Goal: Task Accomplishment & Management: Use online tool/utility

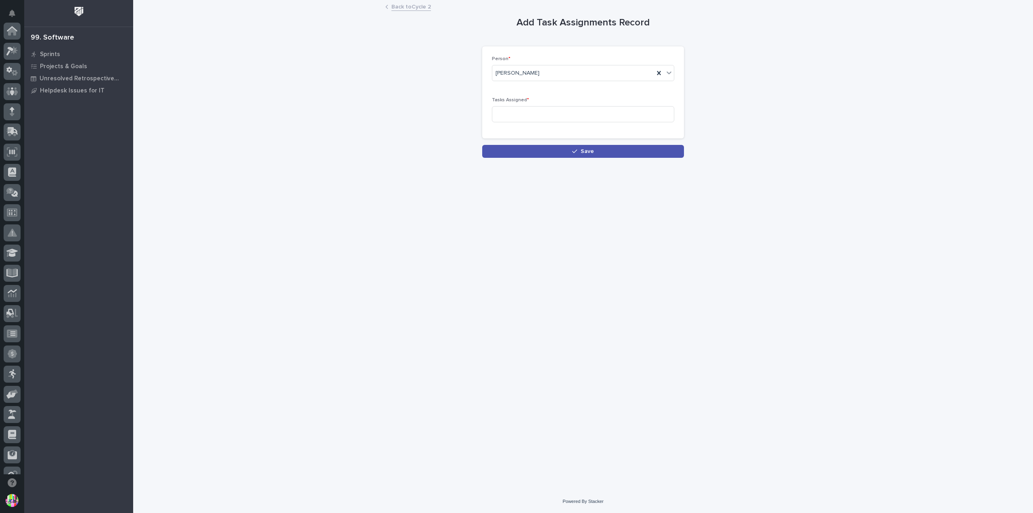
scroll to position [174, 0]
click at [404, 8] on link "Back to Cycle 2" at bounding box center [411, 6] width 40 height 9
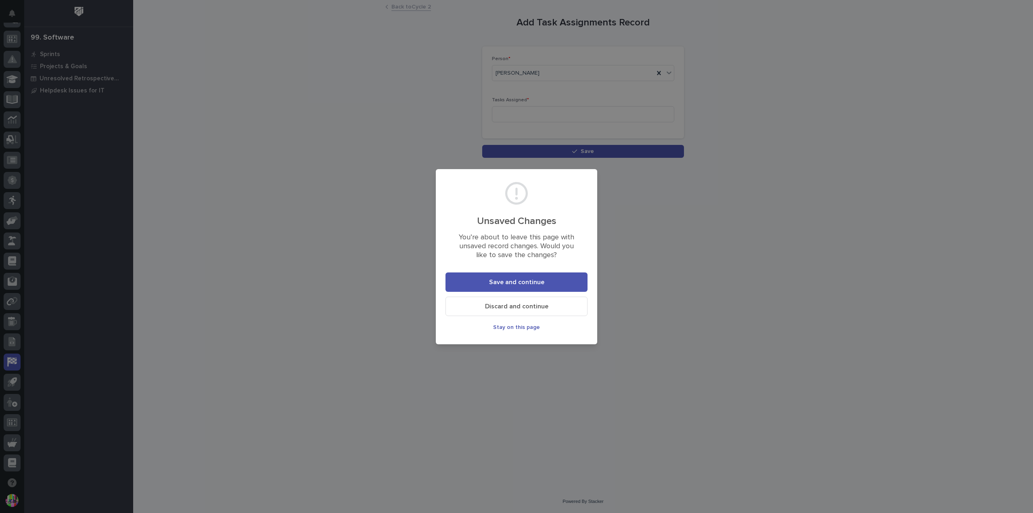
click at [516, 307] on span "Discard and continue" at bounding box center [516, 306] width 63 height 6
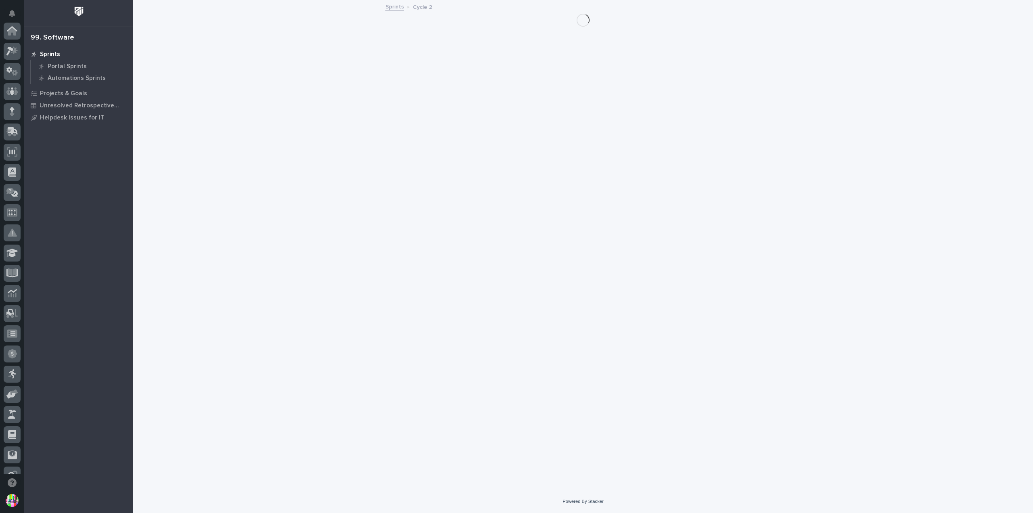
scroll to position [174, 0]
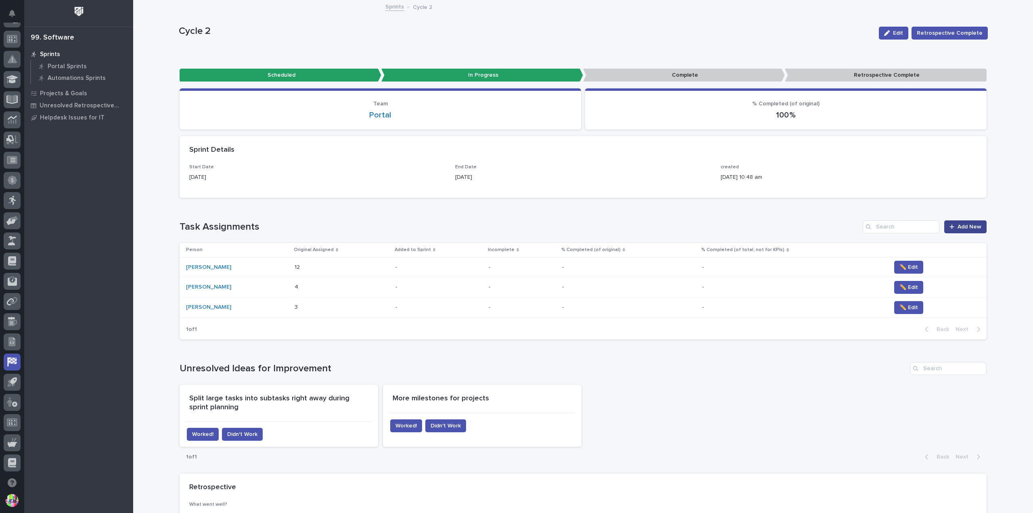
click at [974, 226] on span "Add New" at bounding box center [969, 227] width 24 height 6
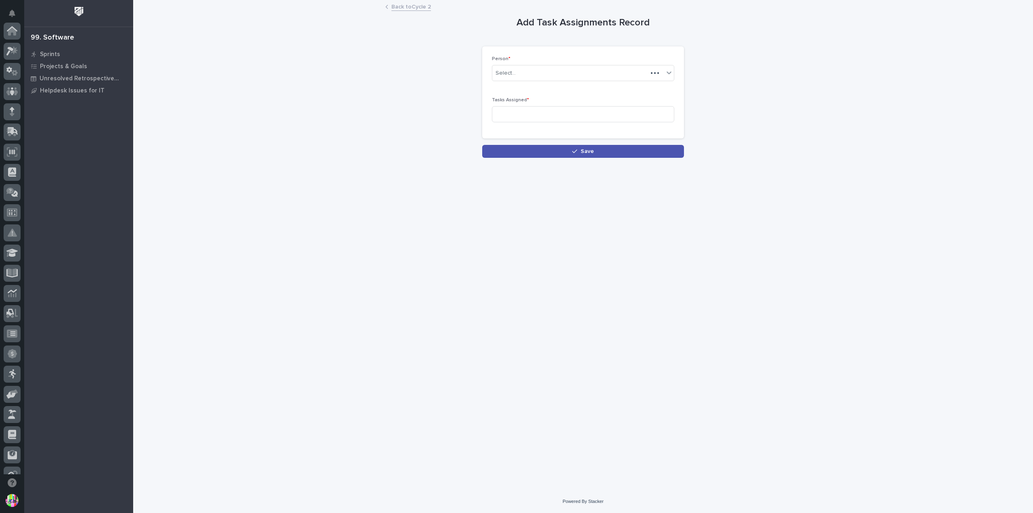
scroll to position [174, 0]
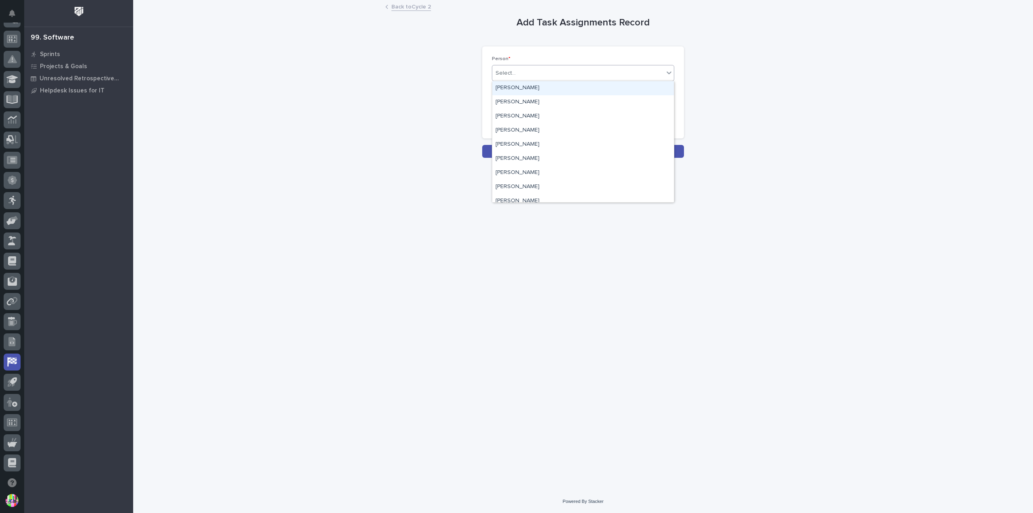
click at [530, 75] on div "Select..." at bounding box center [577, 73] width 171 height 13
click at [529, 104] on div "[PERSON_NAME]" at bounding box center [583, 102] width 182 height 14
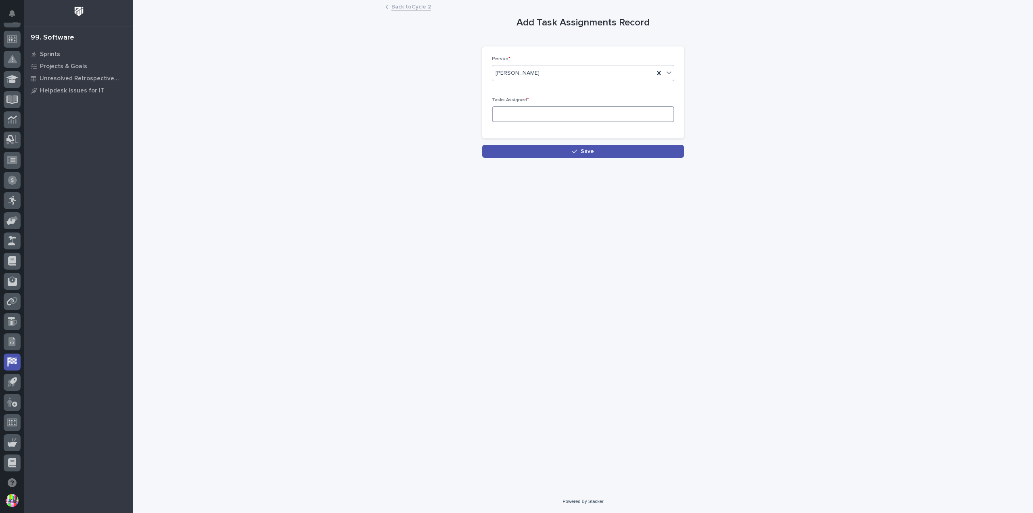
click at [528, 118] on input at bounding box center [583, 114] width 182 height 16
click at [516, 115] on input at bounding box center [583, 114] width 182 height 16
type input "7"
click at [537, 147] on button "Save" at bounding box center [583, 151] width 202 height 13
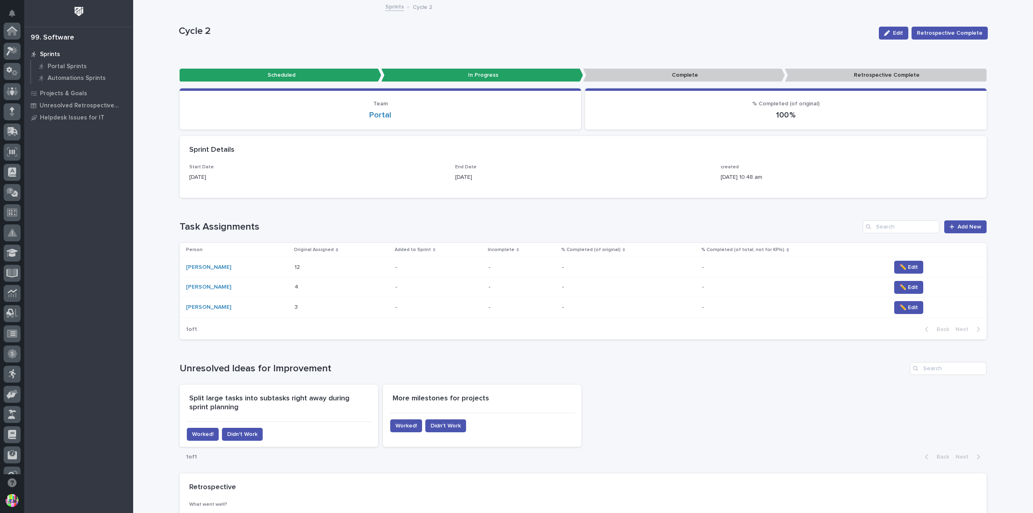
scroll to position [174, 0]
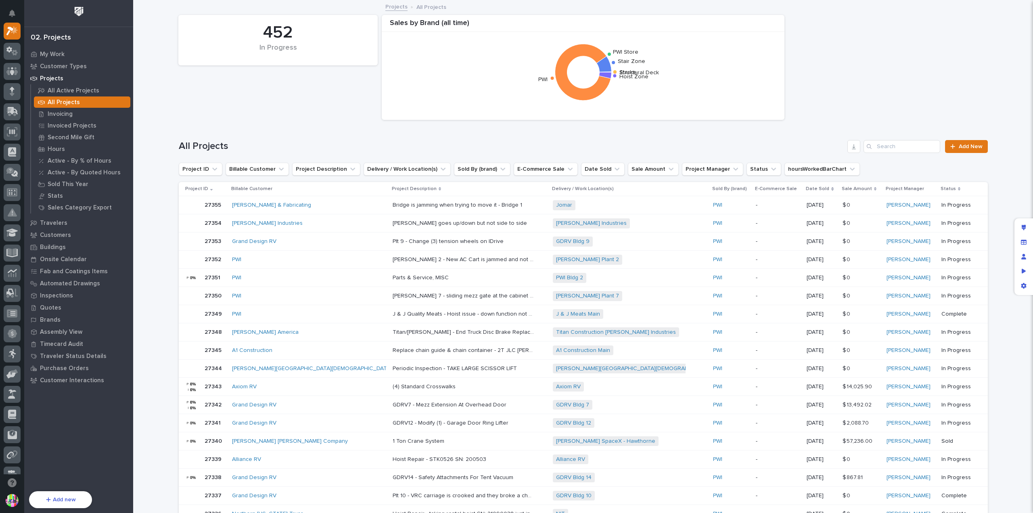
click at [207, 191] on div "Project ID" at bounding box center [206, 188] width 42 height 9
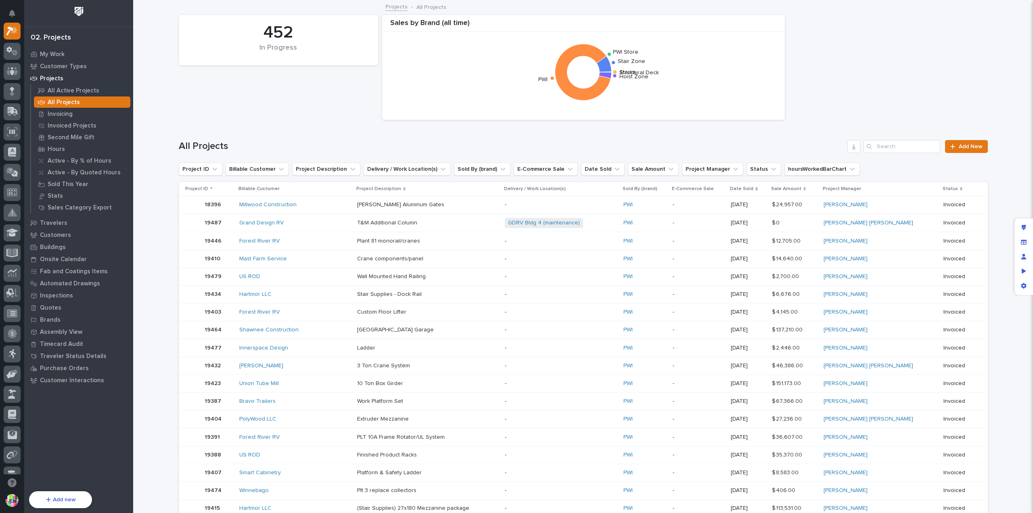
click at [207, 191] on div "Project ID" at bounding box center [209, 188] width 48 height 9
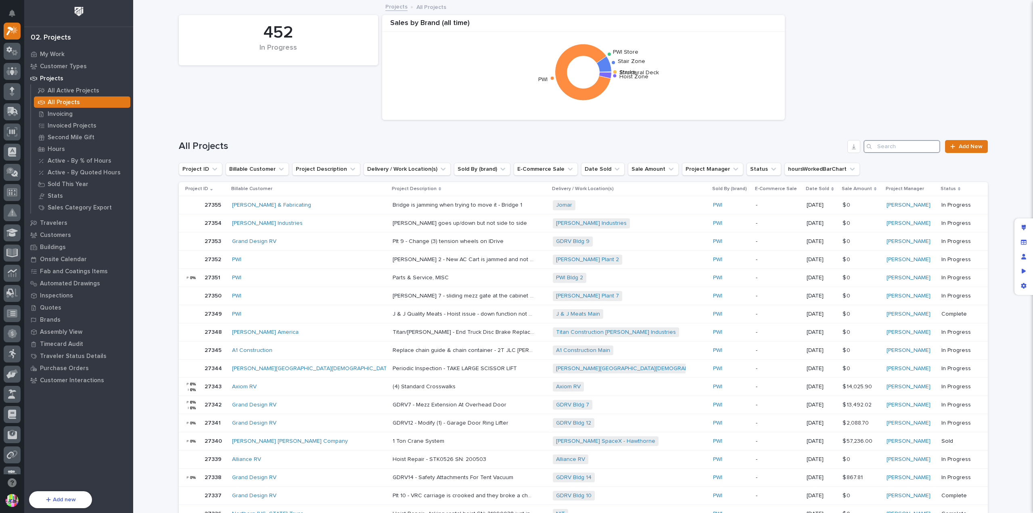
click at [890, 147] on input "Search" at bounding box center [901, 146] width 77 height 13
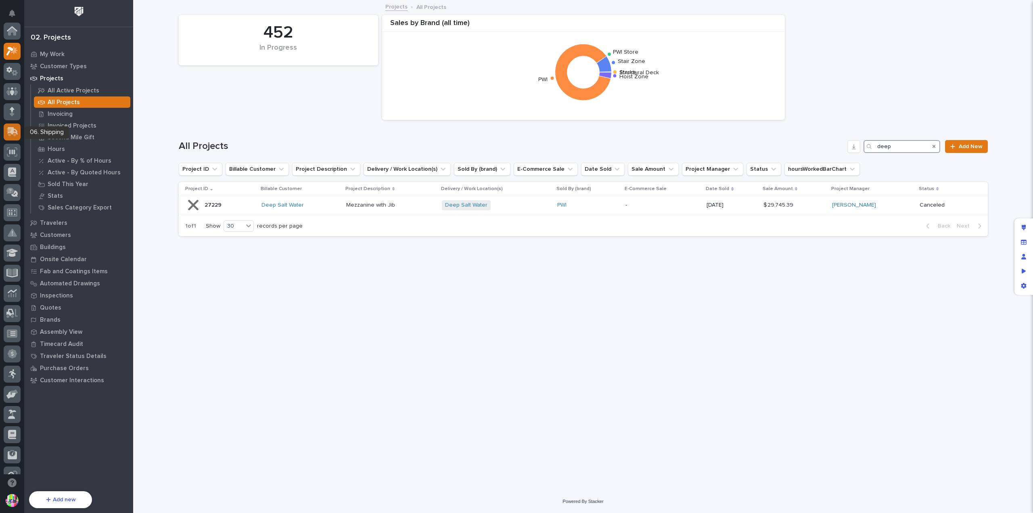
type input "deep"
click at [15, 134] on icon at bounding box center [12, 131] width 12 height 9
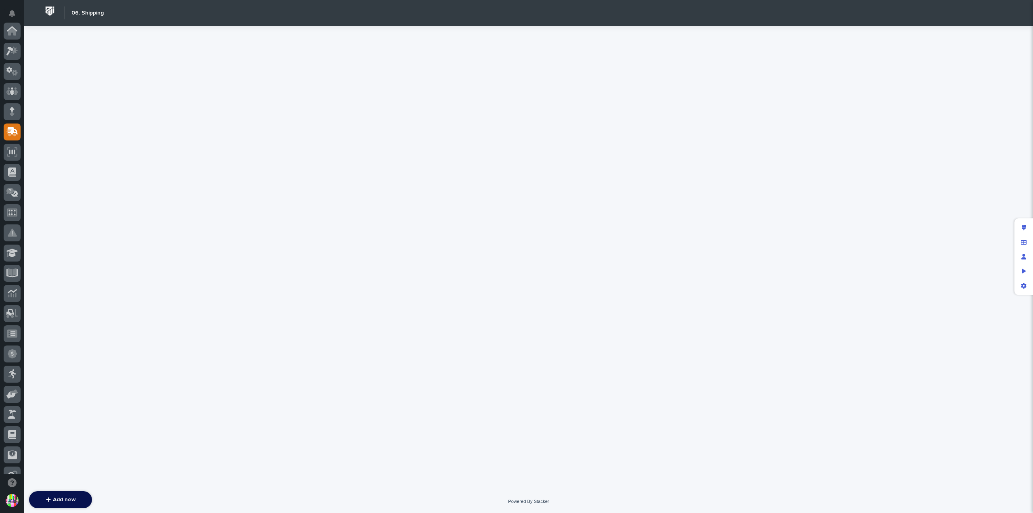
scroll to position [101, 0]
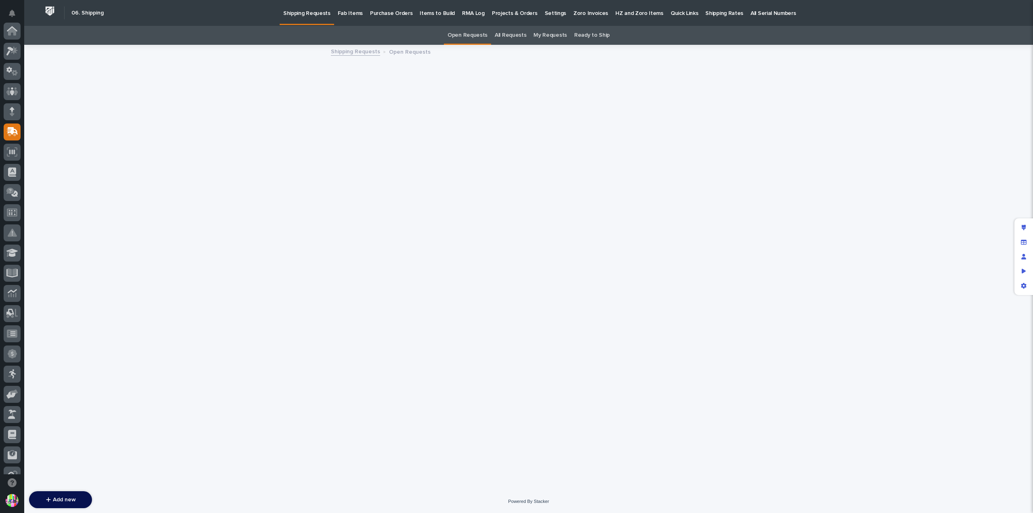
scroll to position [101, 0]
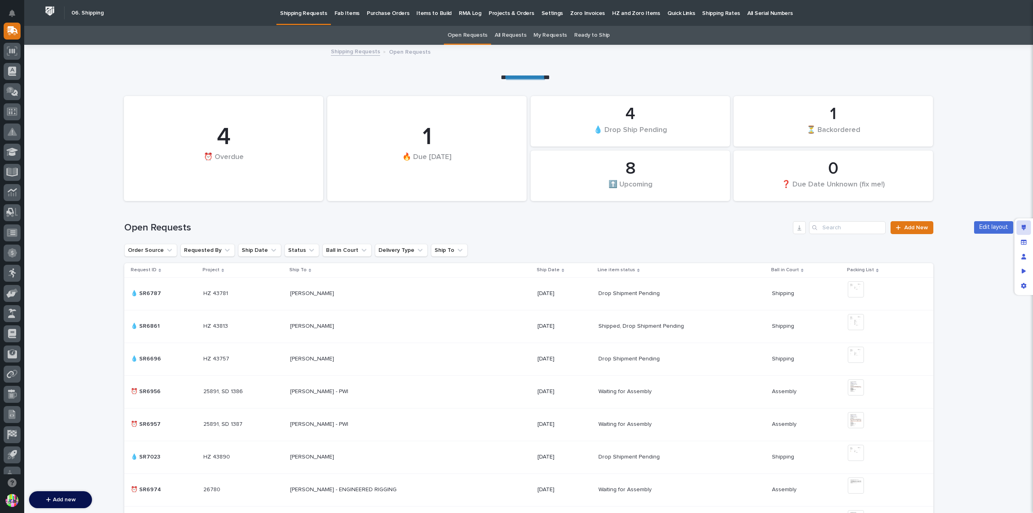
click at [1020, 223] on div "Edit layout" at bounding box center [1023, 227] width 15 height 15
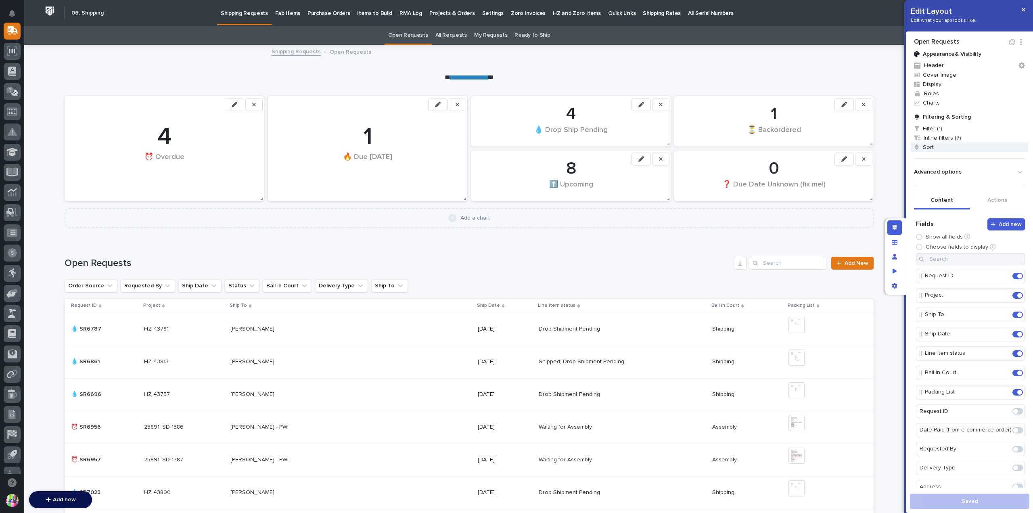
click at [940, 144] on span "Sort" at bounding box center [969, 146] width 117 height 9
click at [929, 170] on div "Sort" at bounding box center [916, 168] width 40 height 12
drag, startPoint x: 950, startPoint y: 199, endPoint x: 924, endPoint y: 239, distance: 47.7
click at [924, 239] on div "Ship By" at bounding box center [926, 240] width 60 height 14
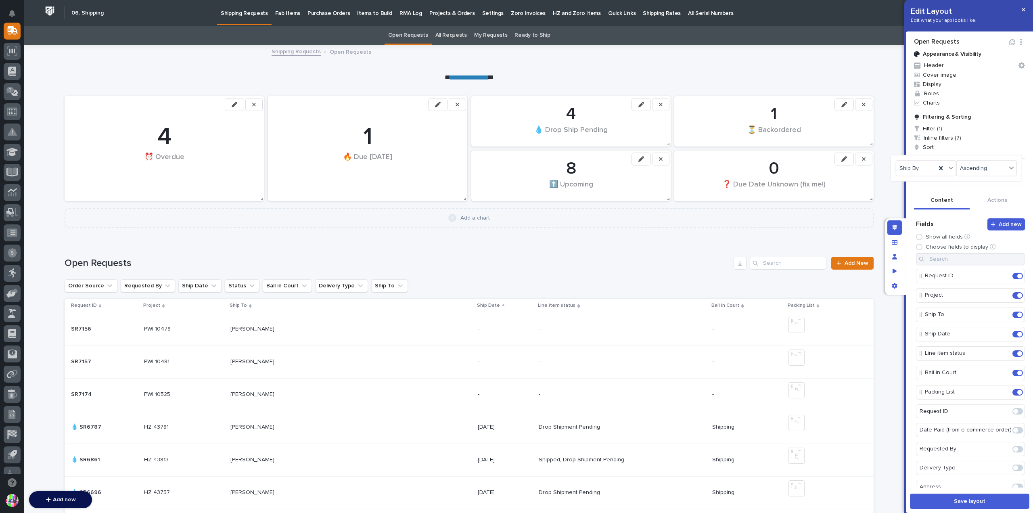
click at [87, 329] on div at bounding box center [516, 256] width 1033 height 513
click at [86, 332] on div "SR7156 SR7156" at bounding box center [104, 328] width 67 height 13
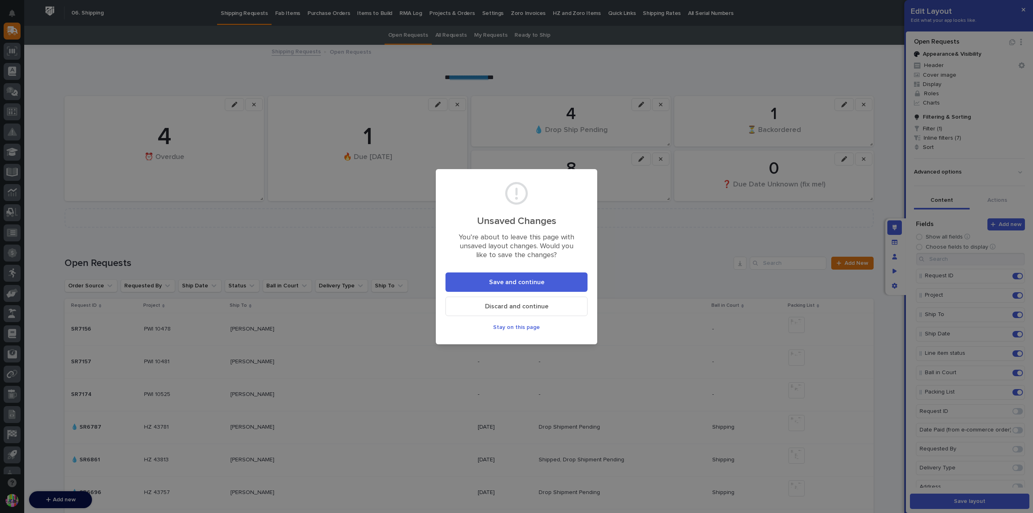
click at [535, 285] on span "Save and continue" at bounding box center [516, 282] width 55 height 8
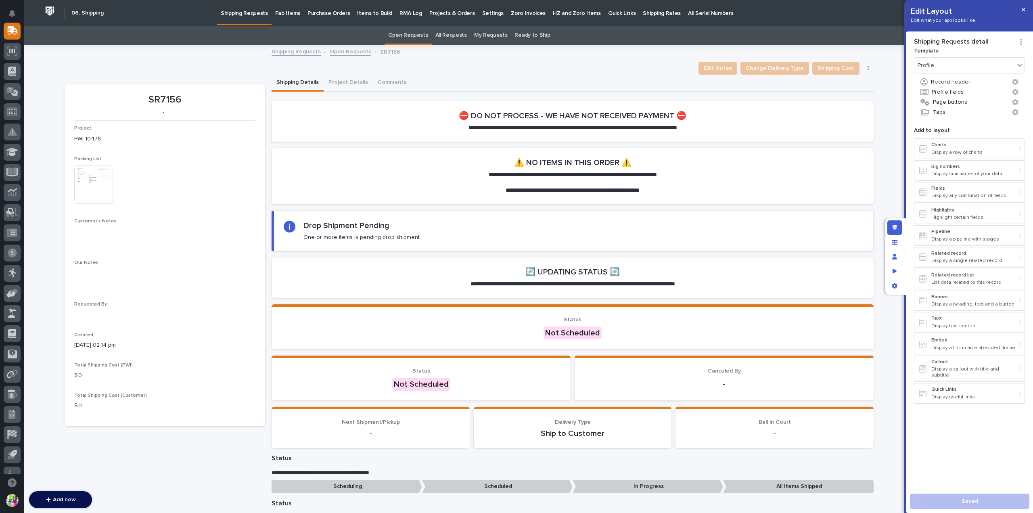
click at [103, 178] on img at bounding box center [93, 184] width 39 height 39
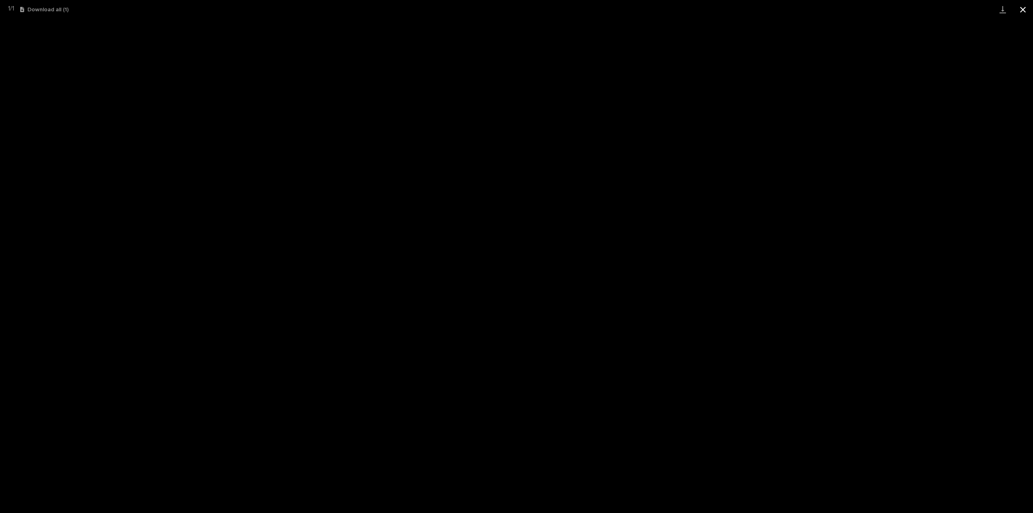
click at [1018, 10] on button "Close gallery" at bounding box center [1023, 9] width 20 height 19
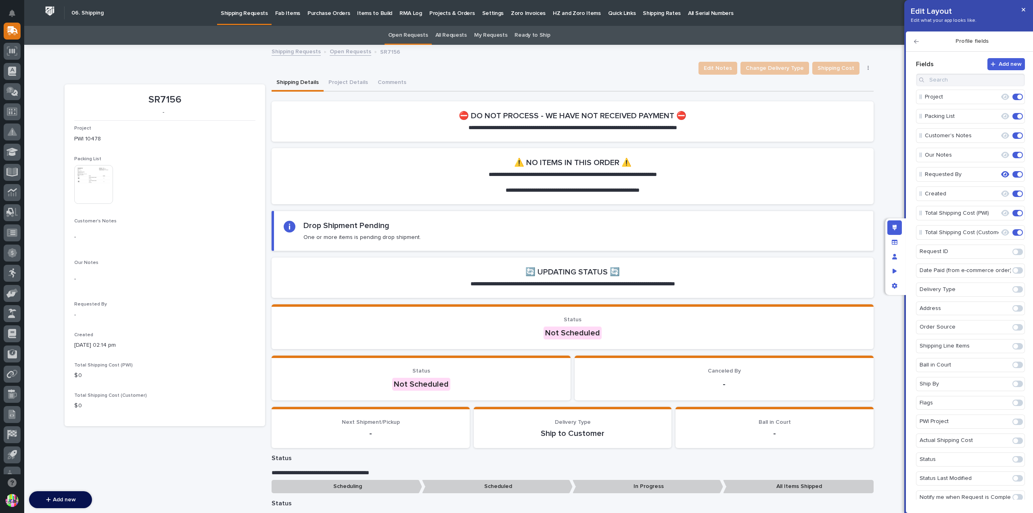
click at [868, 69] on icon "button" at bounding box center [869, 68] width 2 height 6
click at [1019, 10] on button "button" at bounding box center [1023, 9] width 13 height 13
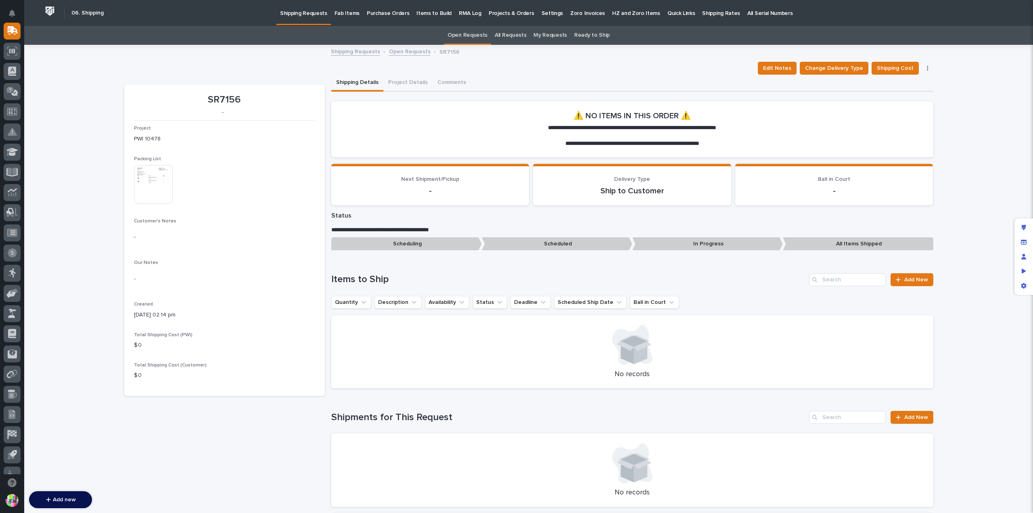
click at [927, 69] on icon "button" at bounding box center [928, 68] width 2 height 6
click at [912, 82] on span "Cancel Request" at bounding box center [902, 84] width 42 height 10
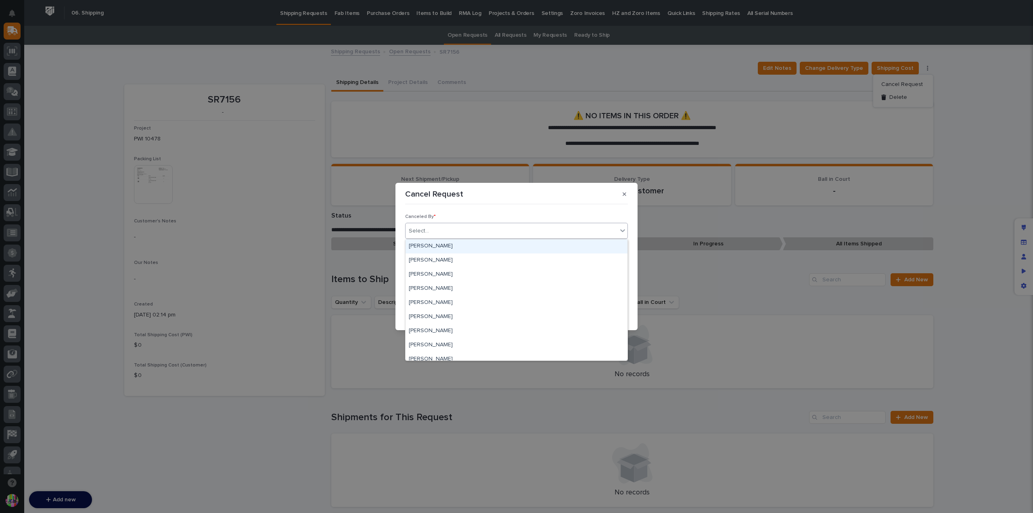
click at [493, 233] on div "Select..." at bounding box center [512, 230] width 212 height 13
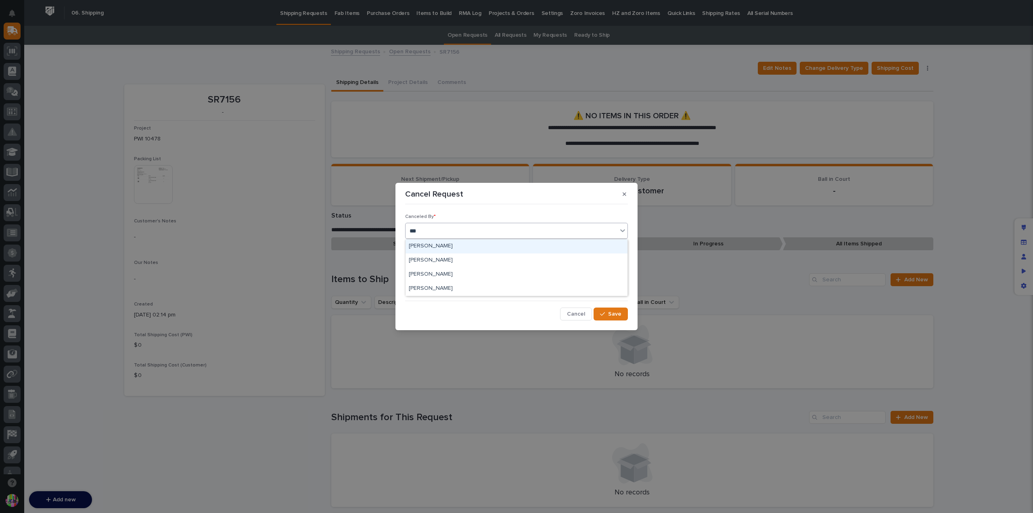
type input "****"
click at [476, 276] on div "Jason Miller" at bounding box center [517, 275] width 222 height 14
click at [472, 280] on p at bounding box center [517, 278] width 210 height 8
click at [608, 309] on button "Save" at bounding box center [611, 313] width 34 height 13
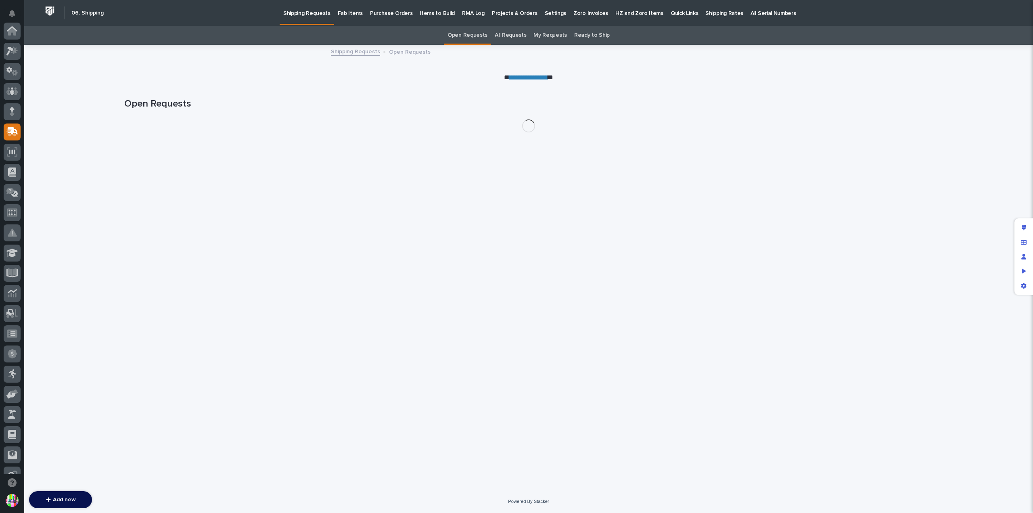
scroll to position [101, 0]
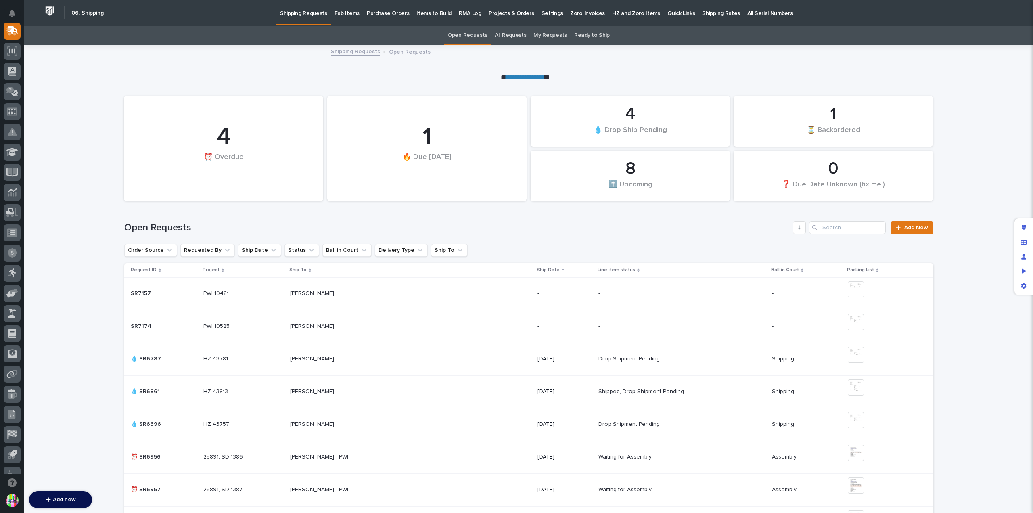
click at [175, 297] on p at bounding box center [164, 293] width 67 height 7
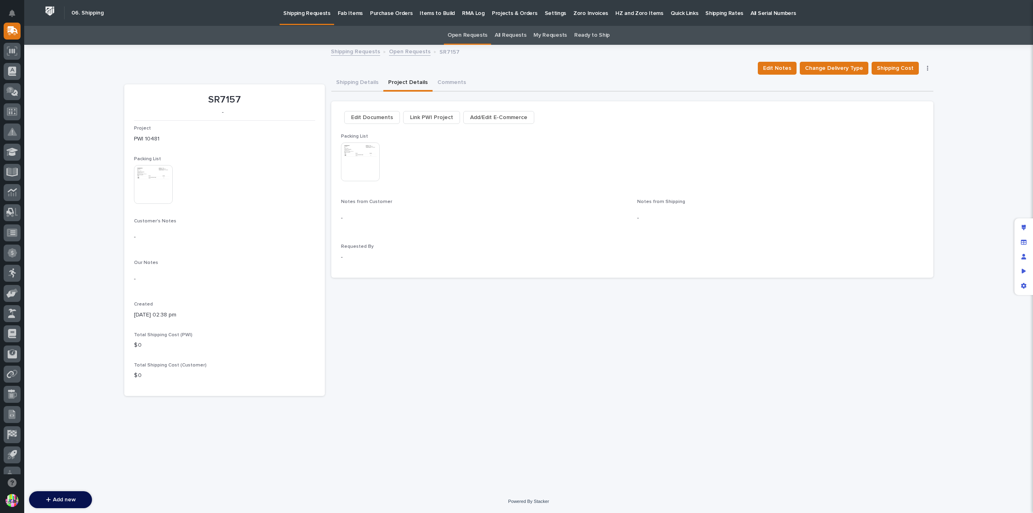
click at [410, 86] on button "Project Details" at bounding box center [407, 83] width 49 height 17
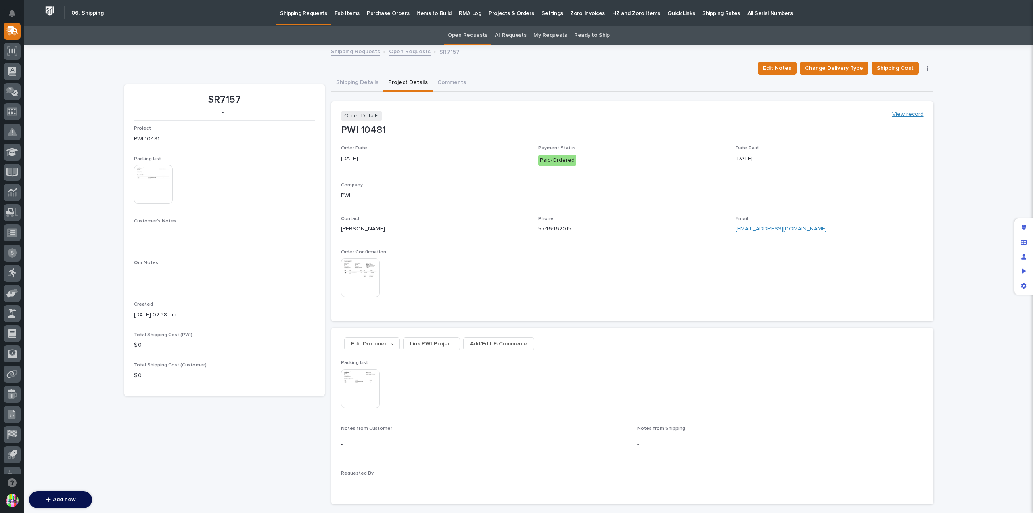
click at [910, 113] on link "View record" at bounding box center [907, 114] width 31 height 7
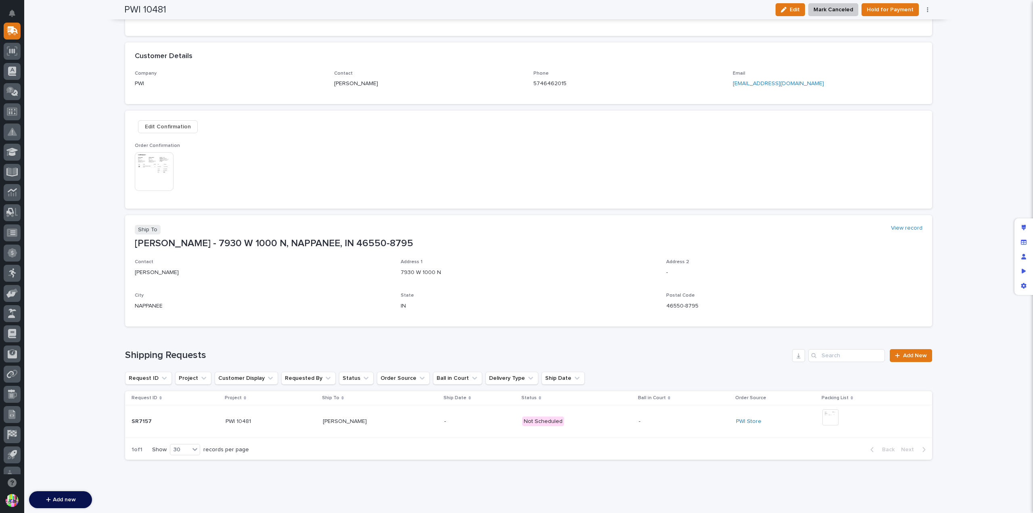
scroll to position [178, 0]
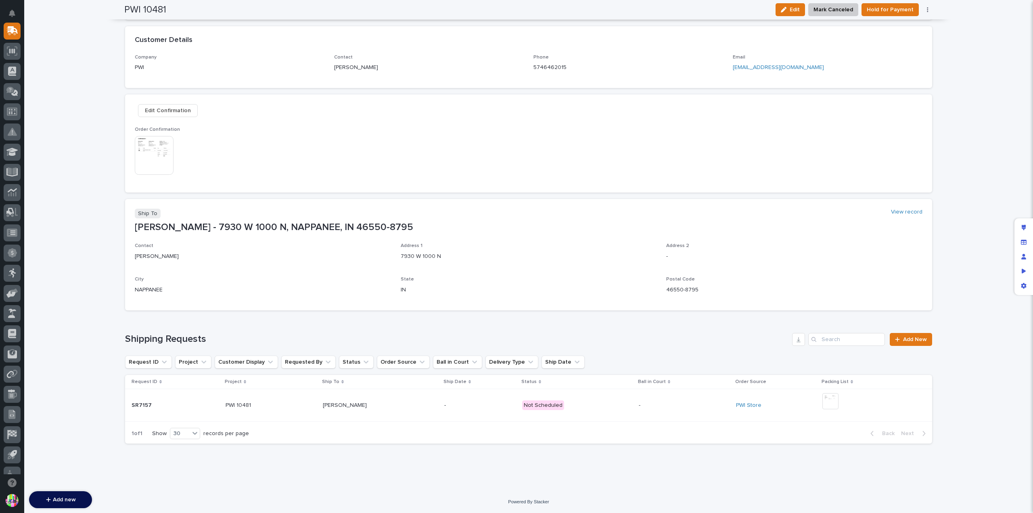
click at [663, 404] on p at bounding box center [684, 405] width 91 height 7
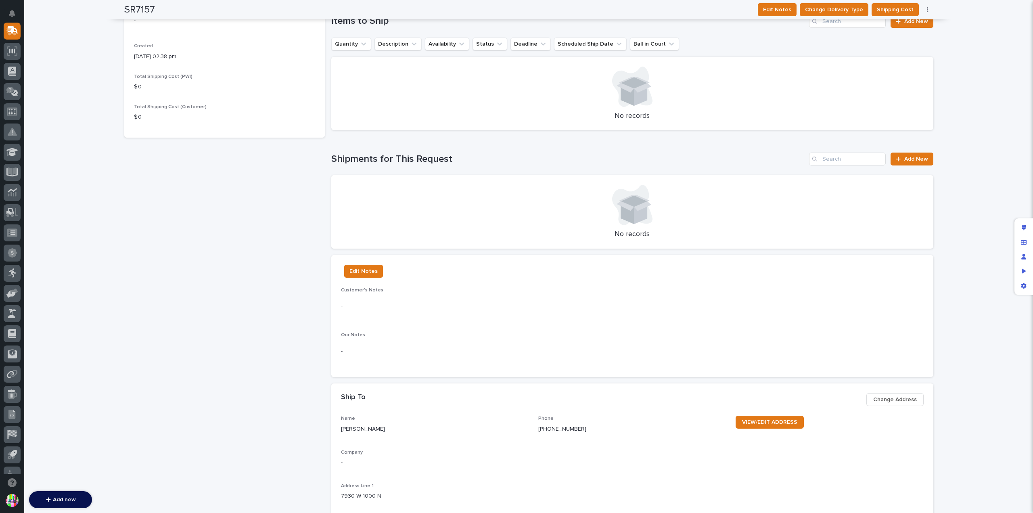
scroll to position [16, 0]
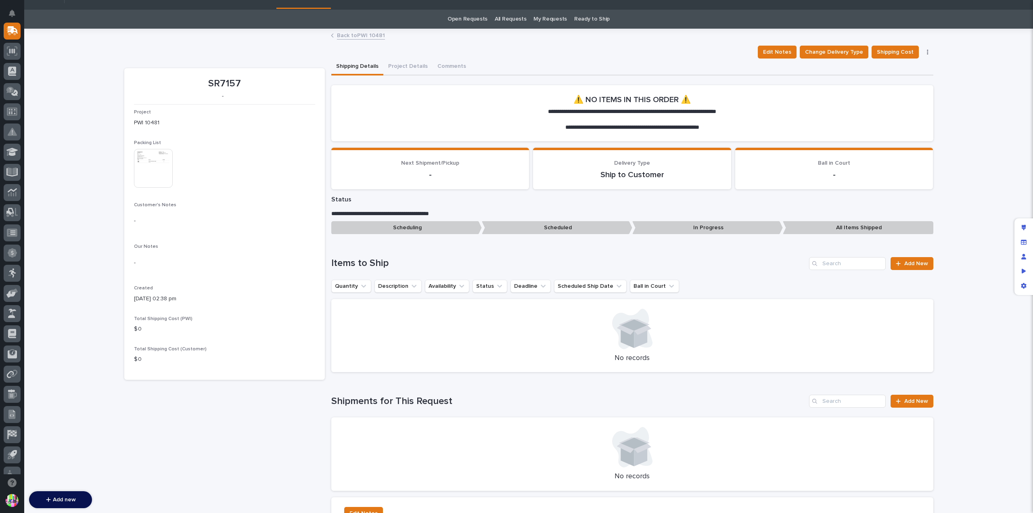
click at [927, 52] on icon "button" at bounding box center [927, 52] width 1 height 5
click at [913, 67] on span "Cancel Request" at bounding box center [902, 68] width 42 height 10
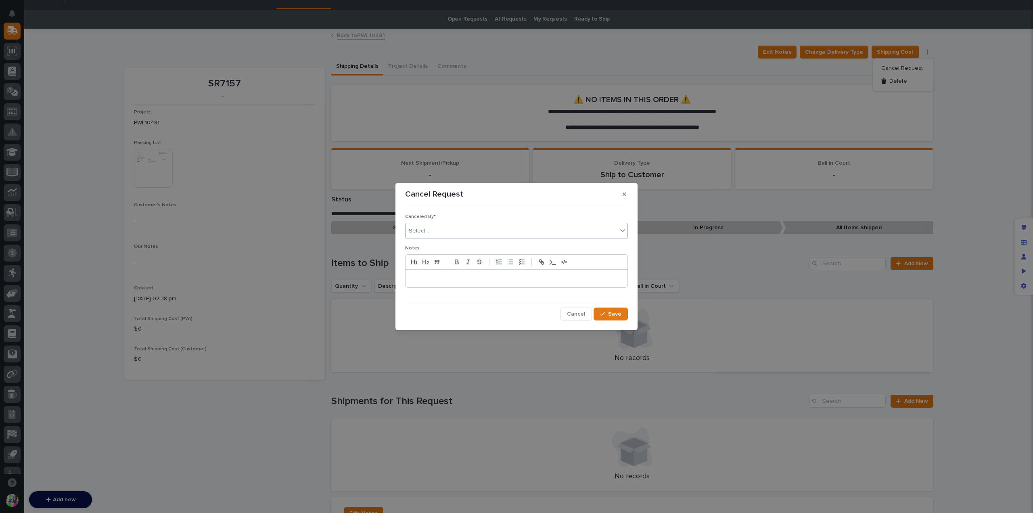
click at [508, 234] on div "Select..." at bounding box center [512, 230] width 212 height 13
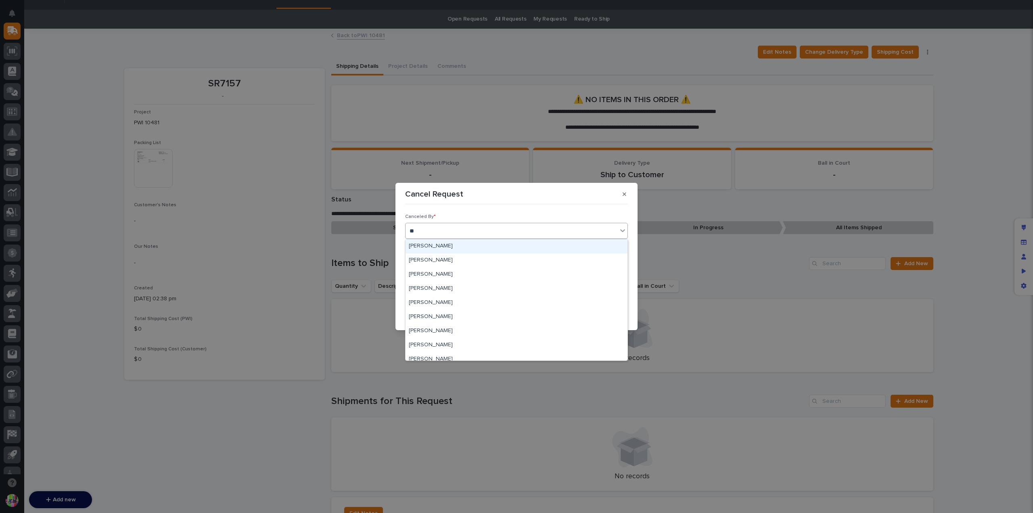
type input "***"
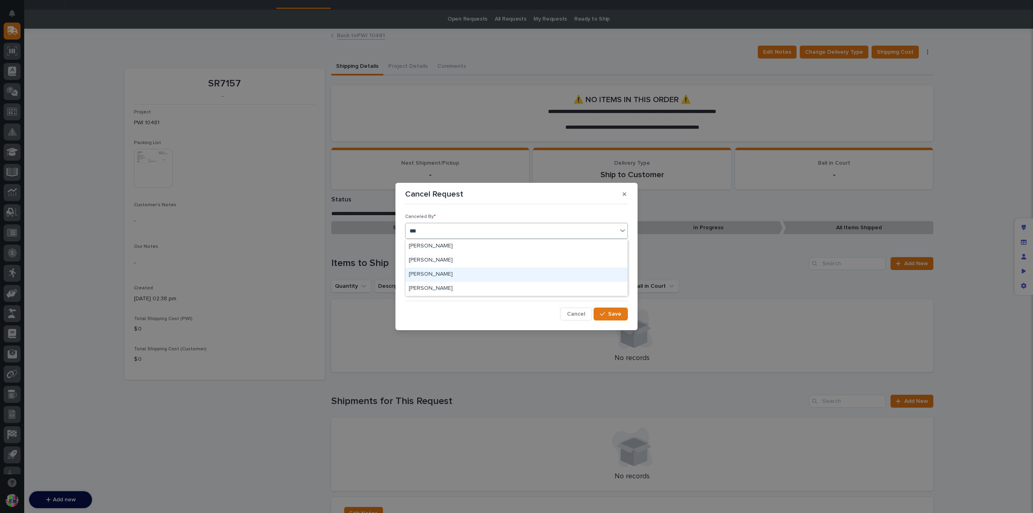
click at [465, 270] on div "Jason Miller" at bounding box center [517, 275] width 222 height 14
click at [463, 276] on p at bounding box center [517, 278] width 210 height 8
click at [610, 312] on span "Save" at bounding box center [614, 313] width 13 height 7
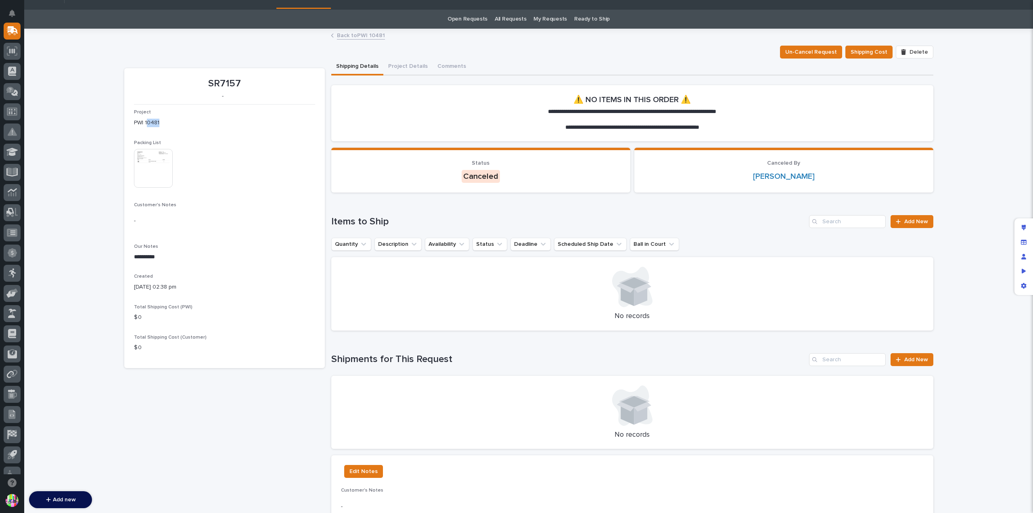
drag, startPoint x: 159, startPoint y: 123, endPoint x: 143, endPoint y: 122, distance: 16.5
click at [143, 122] on p "PWI 10481" at bounding box center [224, 123] width 181 height 8
click at [149, 122] on p "PWI 10481" at bounding box center [224, 123] width 181 height 8
drag, startPoint x: 141, startPoint y: 123, endPoint x: 159, endPoint y: 122, distance: 17.8
click at [159, 122] on p "PWI 10481" at bounding box center [224, 123] width 181 height 8
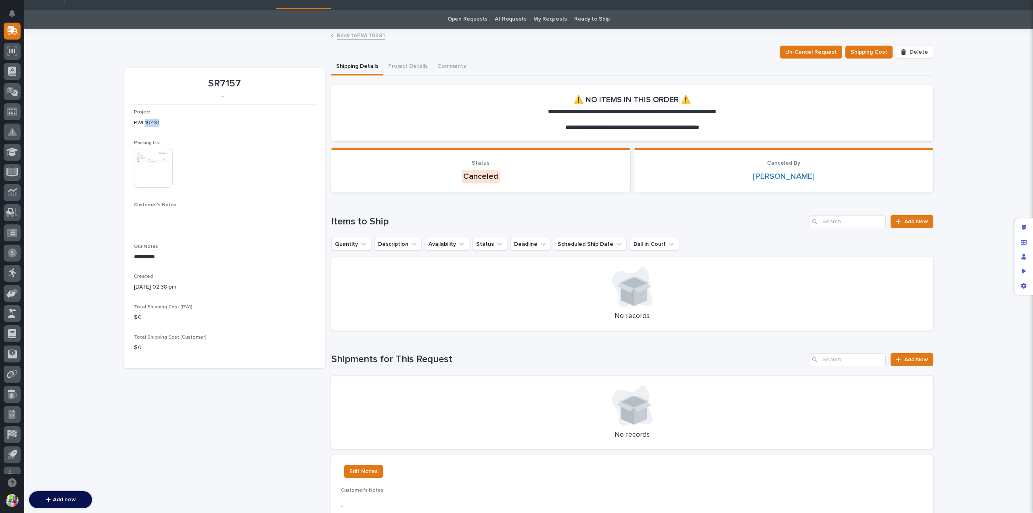
copy p "10481"
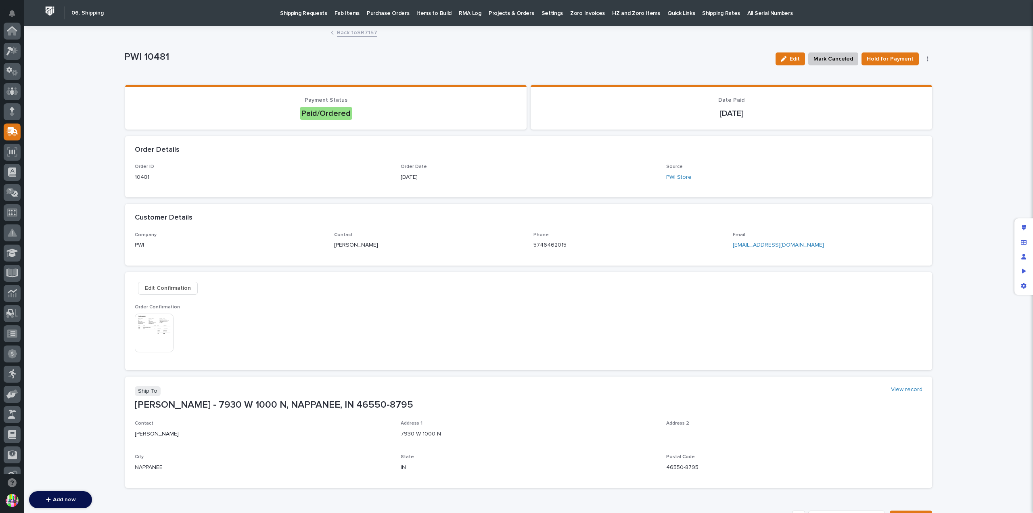
scroll to position [101, 0]
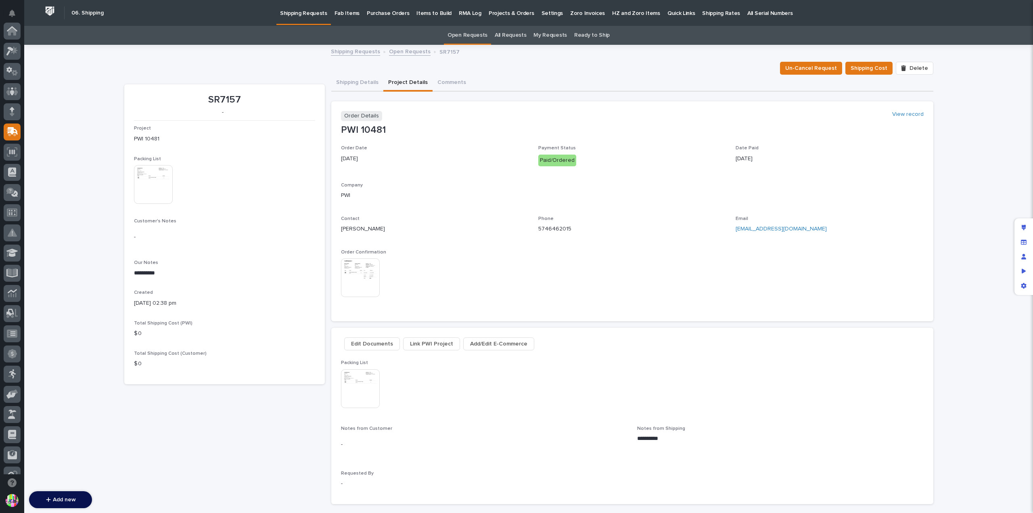
scroll to position [26, 0]
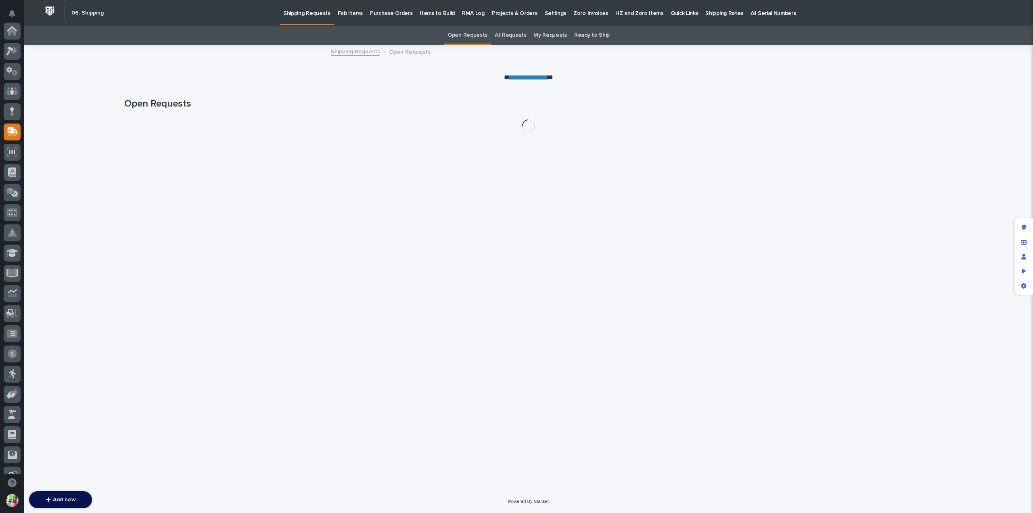
scroll to position [101, 0]
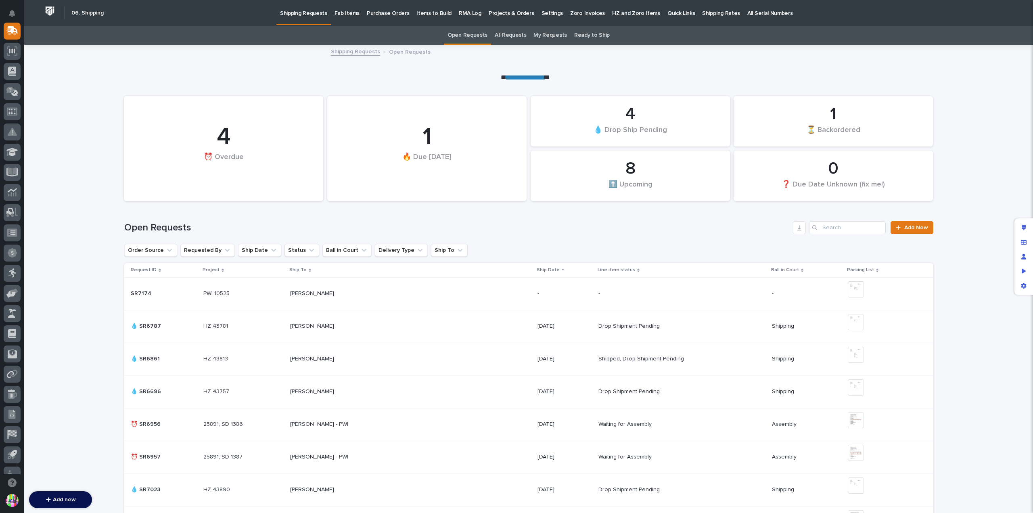
click at [178, 293] on p at bounding box center [164, 293] width 67 height 7
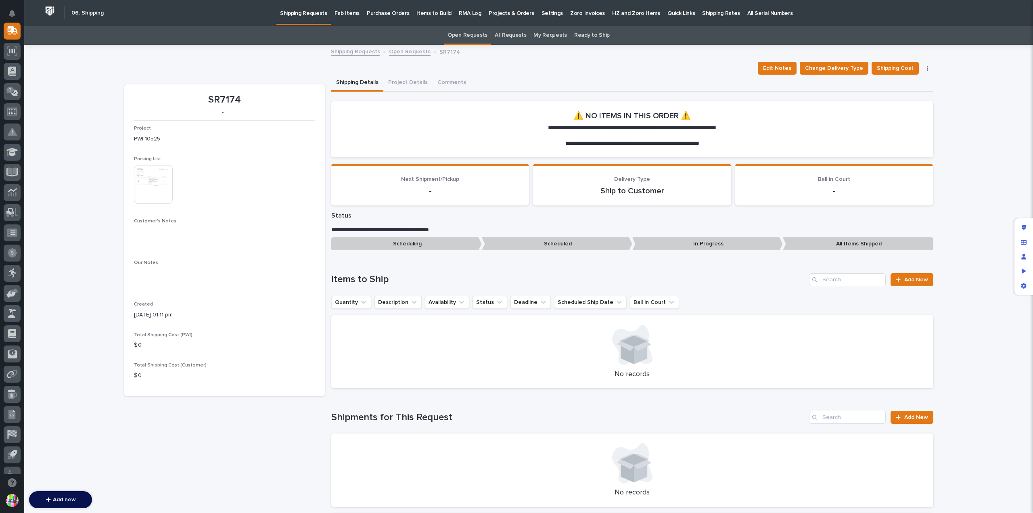
click at [161, 187] on img at bounding box center [153, 184] width 39 height 39
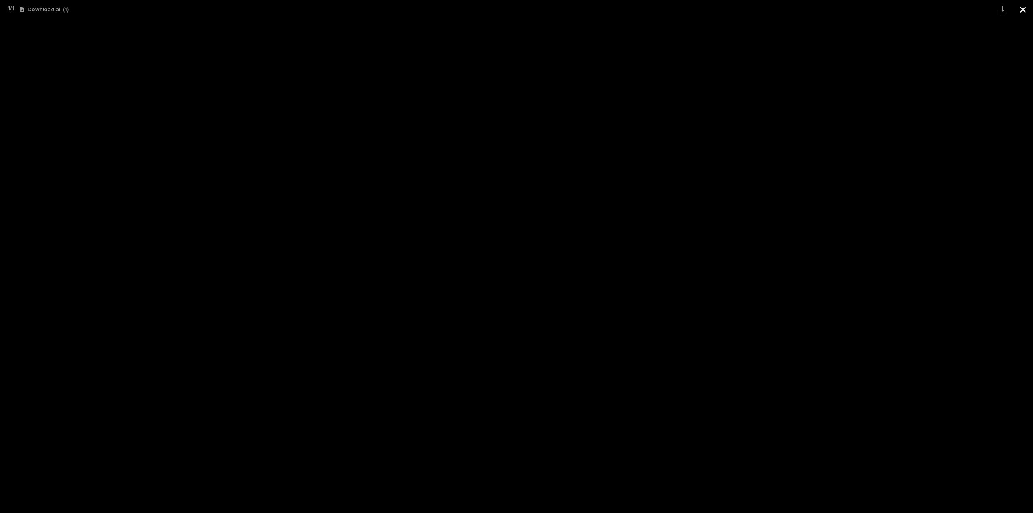
click at [1015, 16] on button "Close gallery" at bounding box center [1023, 9] width 20 height 19
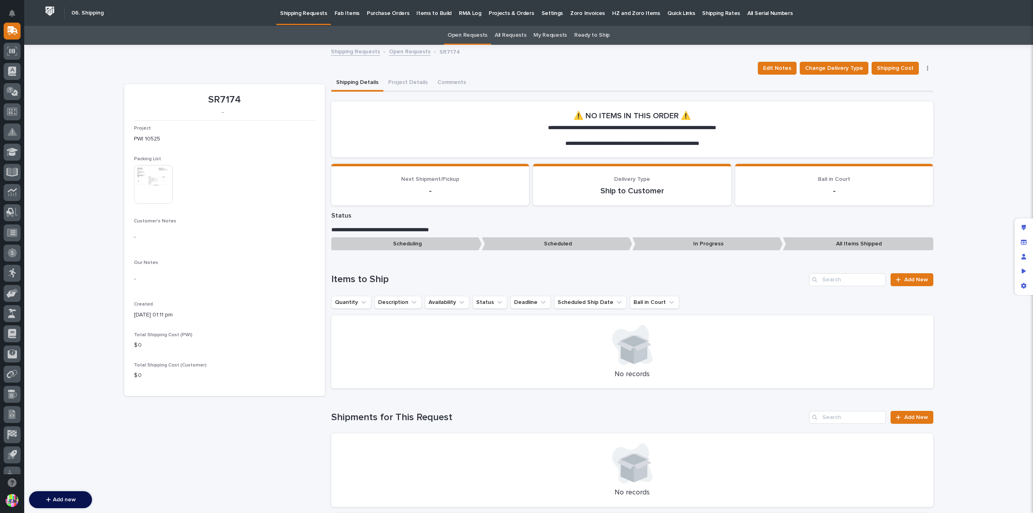
click at [925, 69] on button "button" at bounding box center [927, 68] width 11 height 6
click at [917, 84] on button "Cancel Request" at bounding box center [902, 84] width 53 height 13
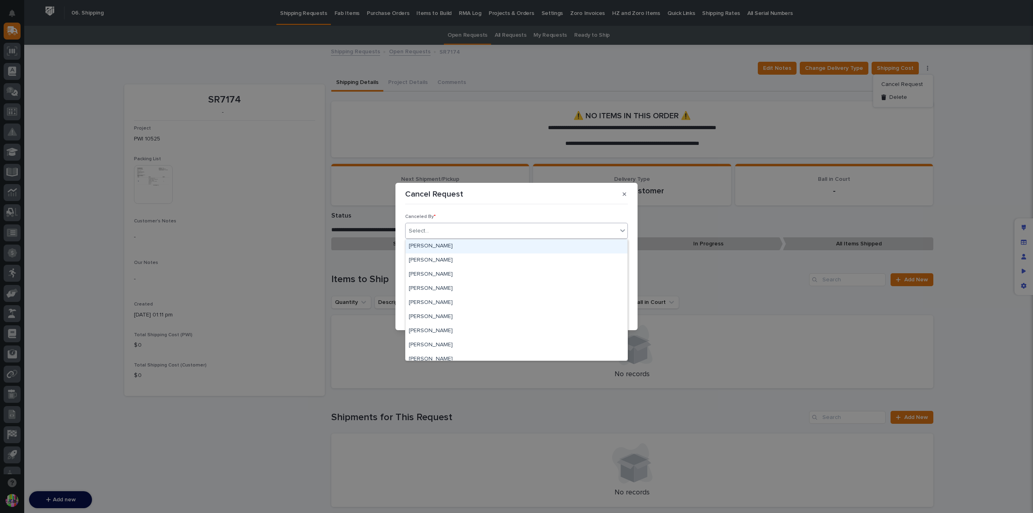
click at [538, 234] on div "Select..." at bounding box center [512, 230] width 212 height 13
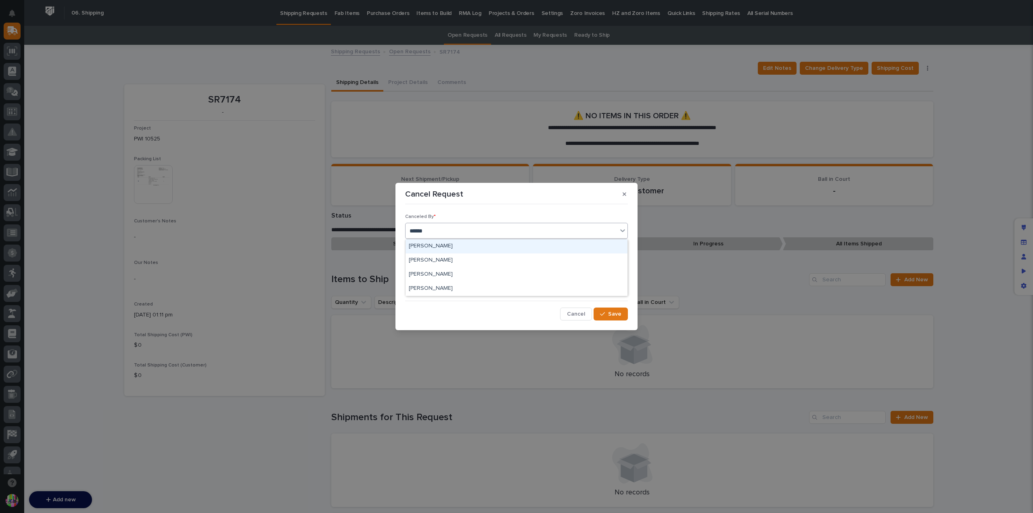
type input "*******"
click at [527, 243] on div "Jason Miller" at bounding box center [517, 246] width 222 height 14
click at [499, 279] on p at bounding box center [517, 278] width 210 height 8
click at [621, 313] on button "Save" at bounding box center [611, 313] width 34 height 13
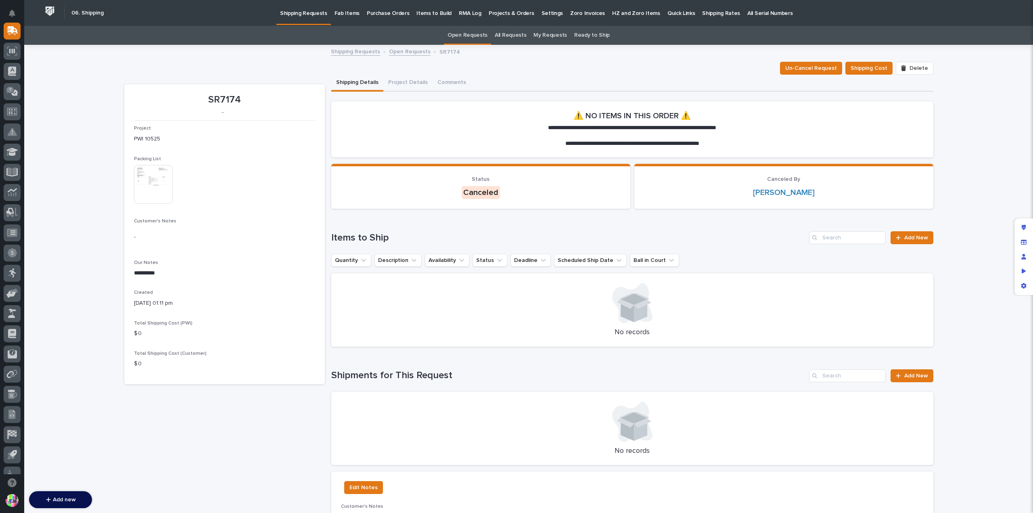
click at [140, 193] on img at bounding box center [153, 184] width 39 height 39
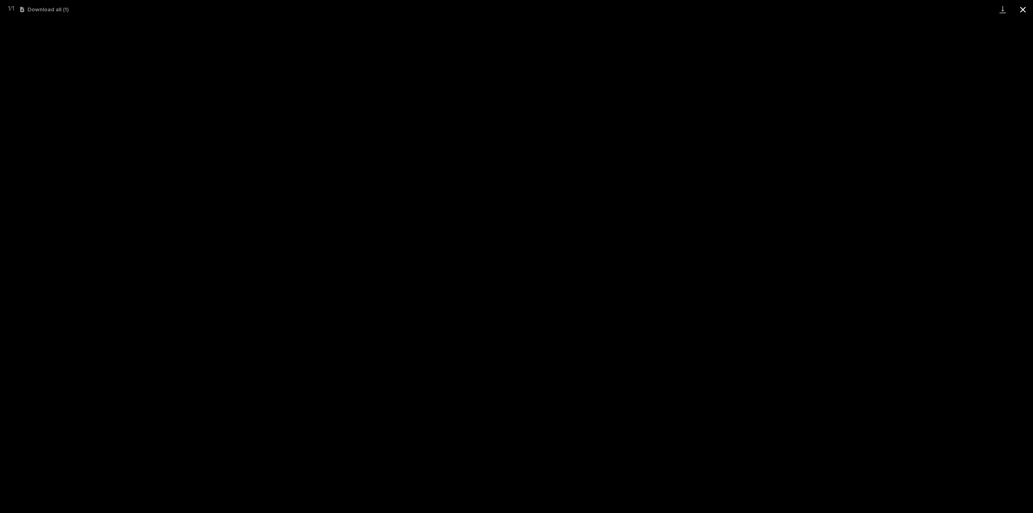
click at [1024, 10] on button "Close gallery" at bounding box center [1023, 9] width 20 height 19
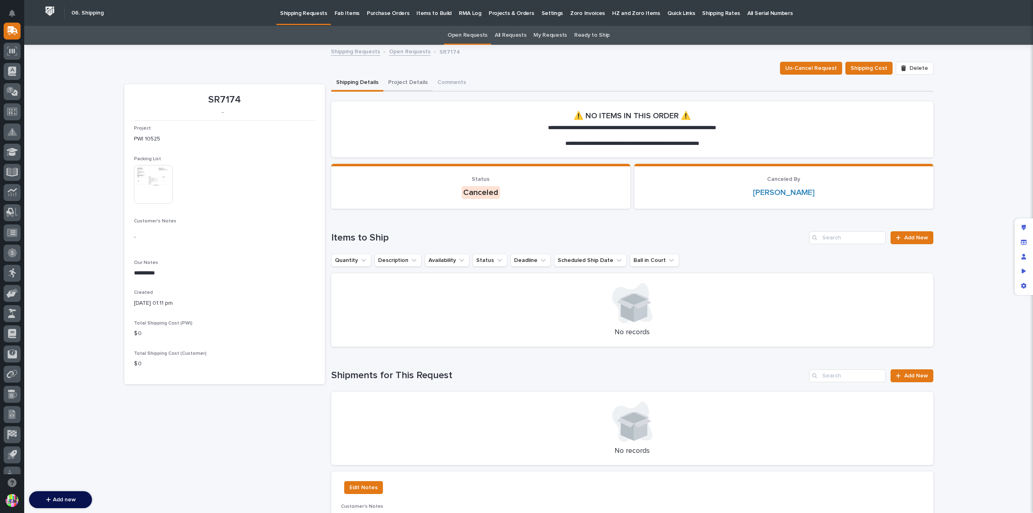
click at [397, 82] on button "Project Details" at bounding box center [407, 83] width 49 height 17
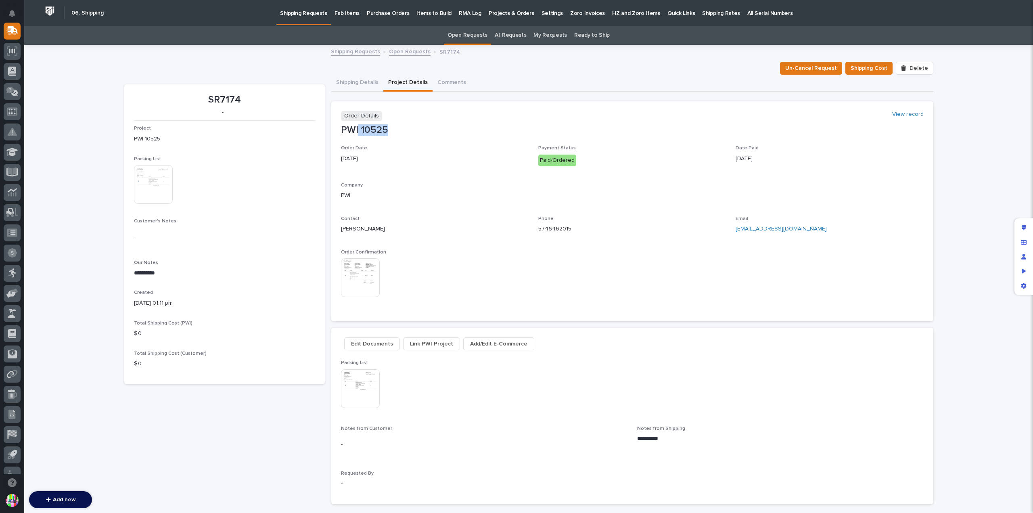
drag, startPoint x: 383, startPoint y: 130, endPoint x: 355, endPoint y: 130, distance: 27.4
click at [355, 130] on p "PWI 10525" at bounding box center [632, 130] width 583 height 12
click at [367, 128] on p "PWI 10525" at bounding box center [632, 130] width 583 height 12
drag, startPoint x: 358, startPoint y: 129, endPoint x: 383, endPoint y: 125, distance: 24.9
click at [383, 125] on p "PWI 10525" at bounding box center [632, 130] width 583 height 12
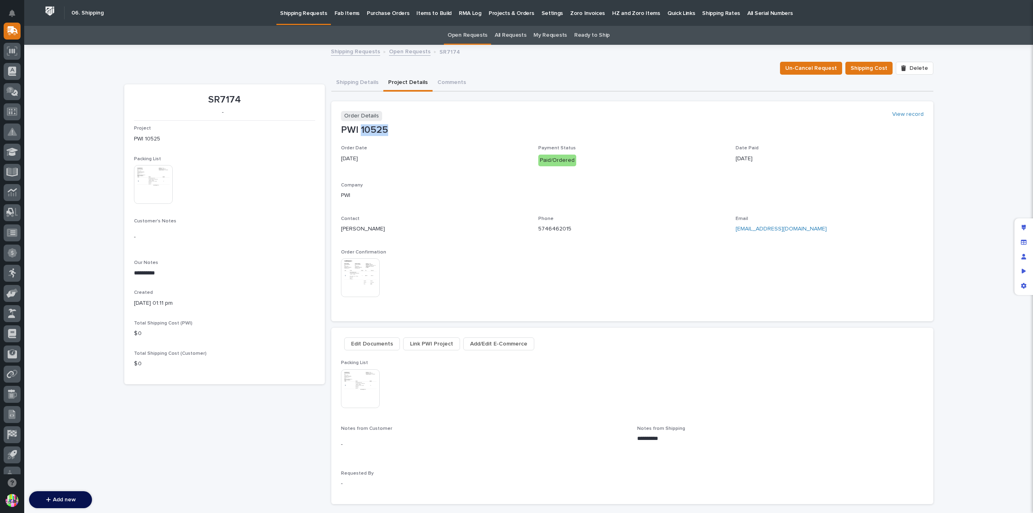
copy p "10525"
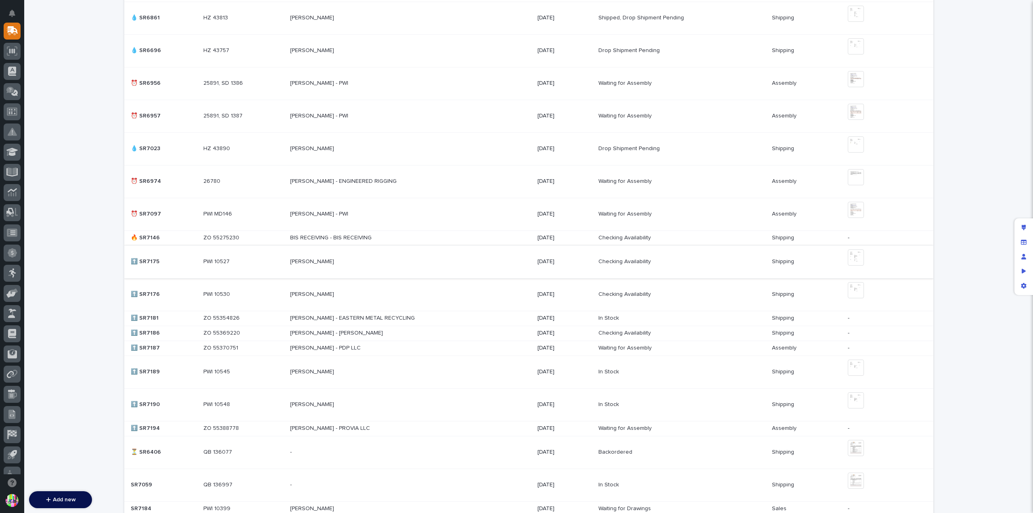
scroll to position [415, 0]
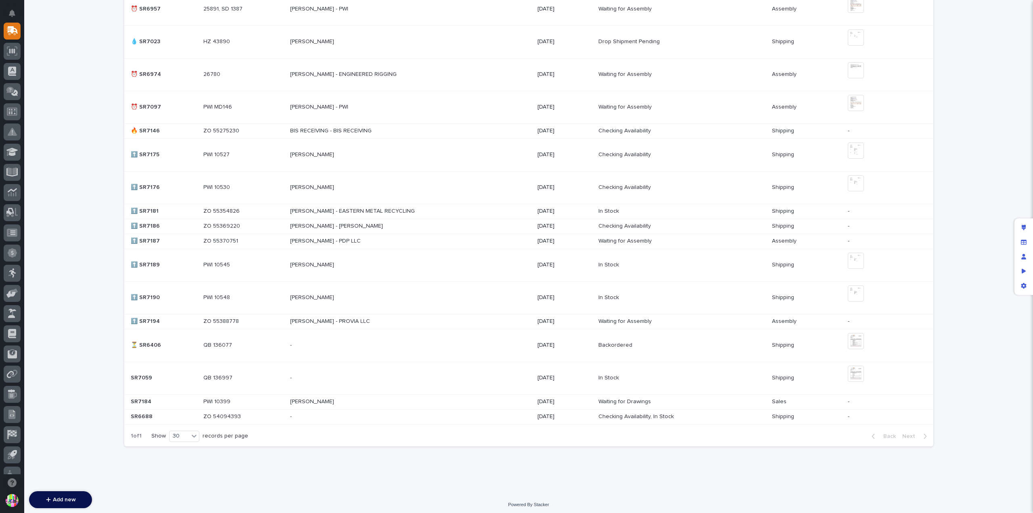
click at [400, 344] on p at bounding box center [360, 345] width 141 height 7
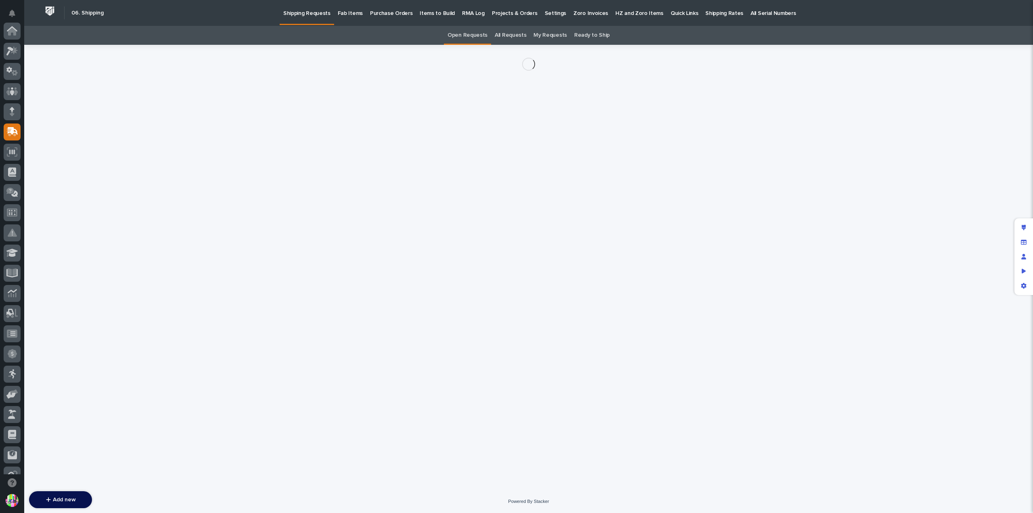
scroll to position [101, 0]
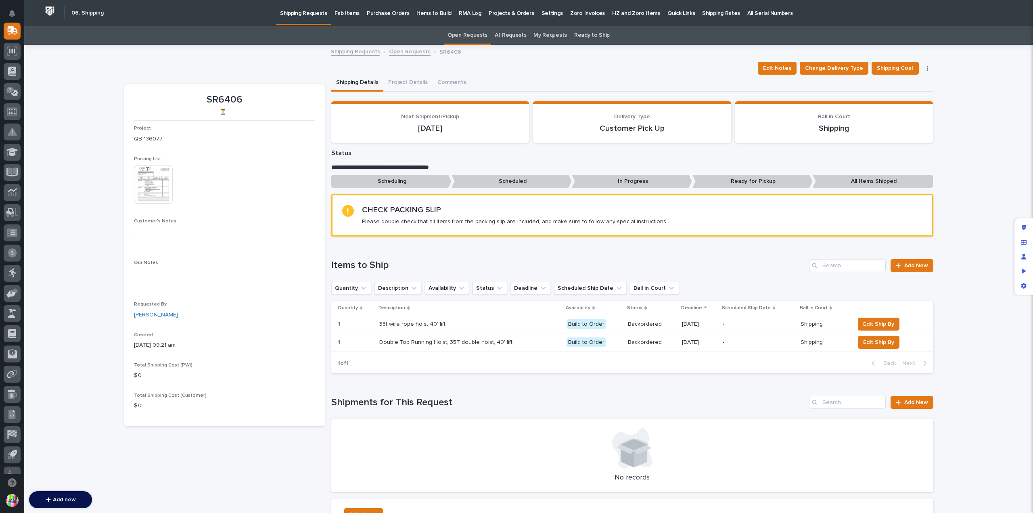
click at [143, 178] on img at bounding box center [153, 184] width 39 height 39
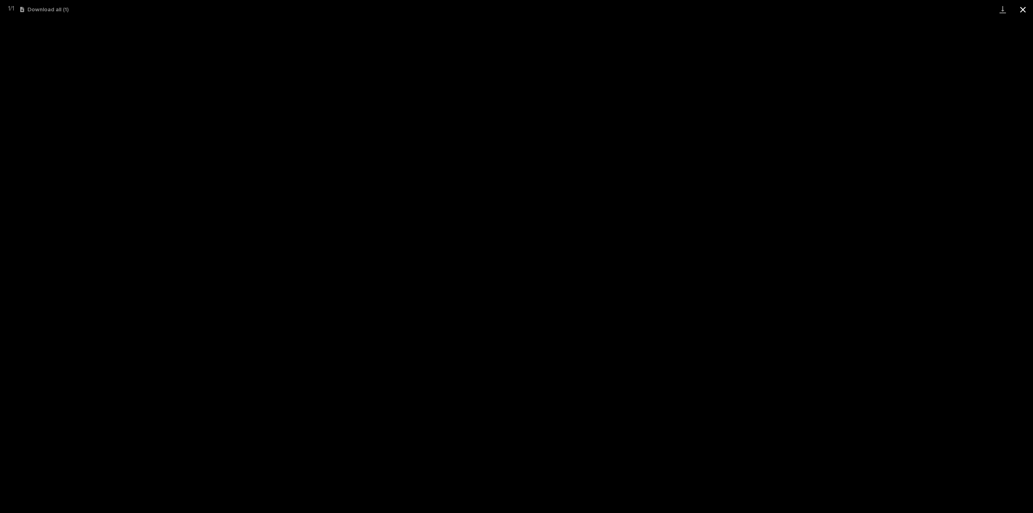
click at [1020, 12] on button "Close gallery" at bounding box center [1023, 9] width 20 height 19
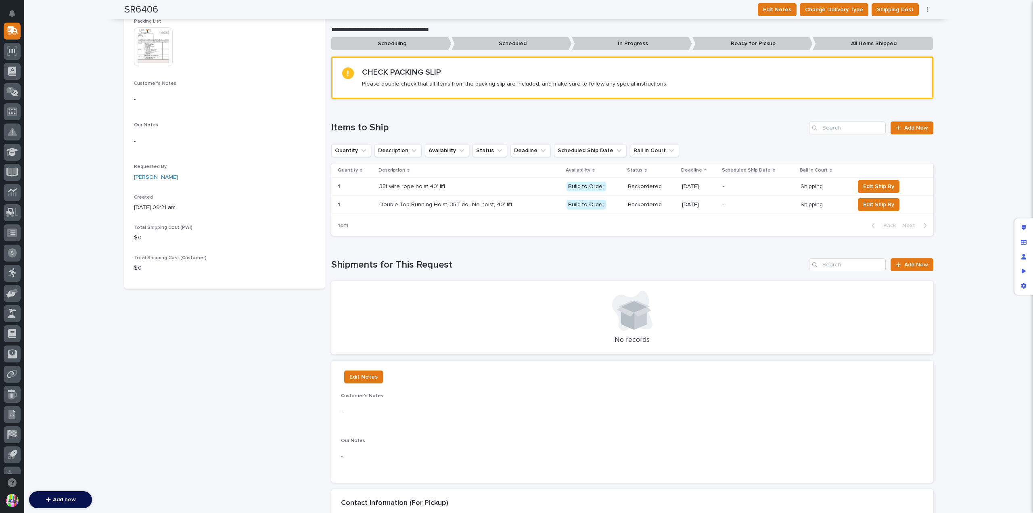
scroll to position [0, 0]
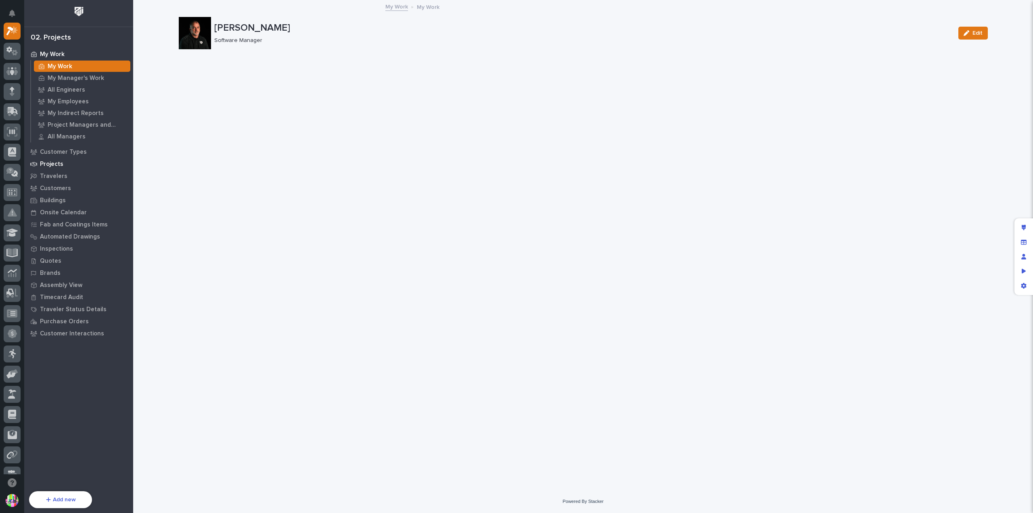
click at [50, 162] on p "Projects" at bounding box center [51, 164] width 23 height 7
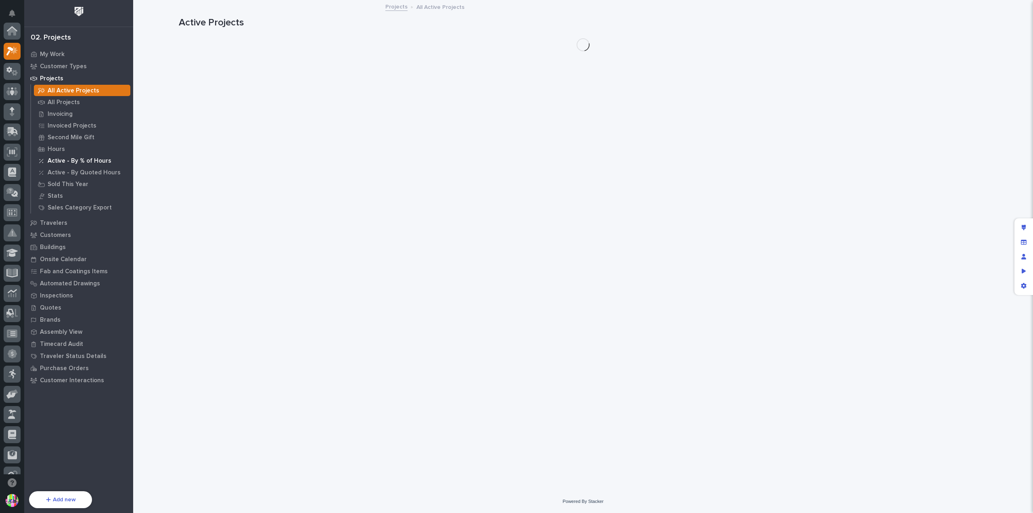
scroll to position [20, 0]
click at [65, 102] on p "All Projects" at bounding box center [64, 102] width 32 height 7
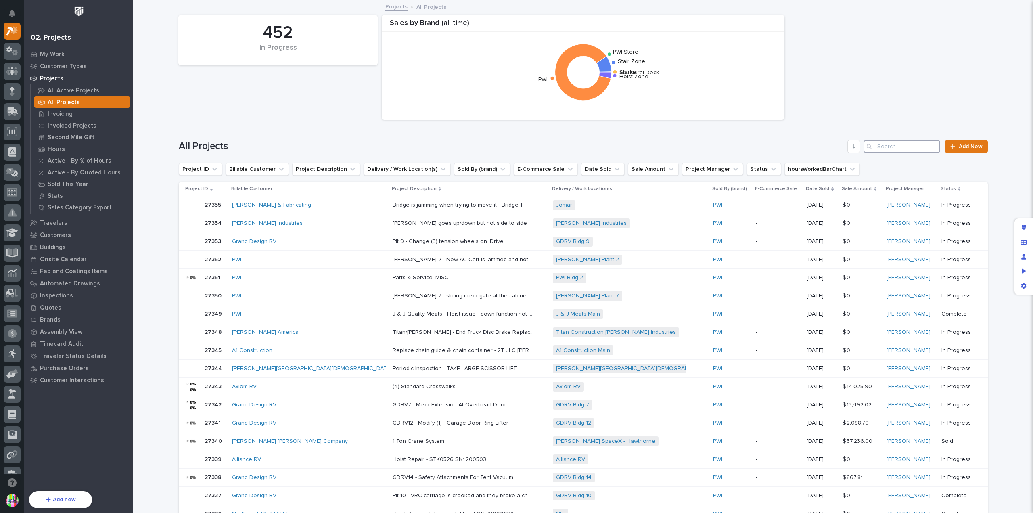
click at [890, 146] on input "Search" at bounding box center [901, 146] width 77 height 13
paste input "10481"
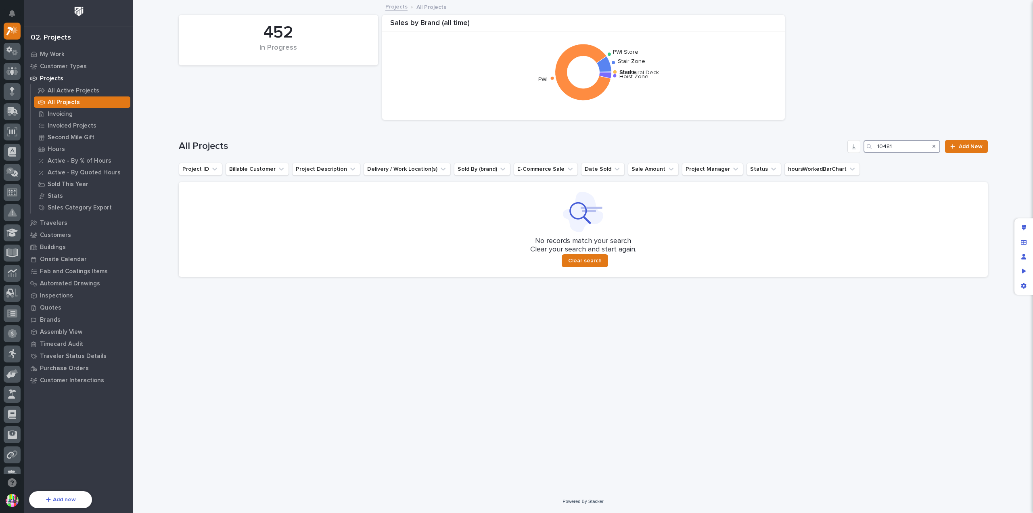
type input "10481"
click at [100, 107] on div "All Projects" at bounding box center [82, 101] width 96 height 11
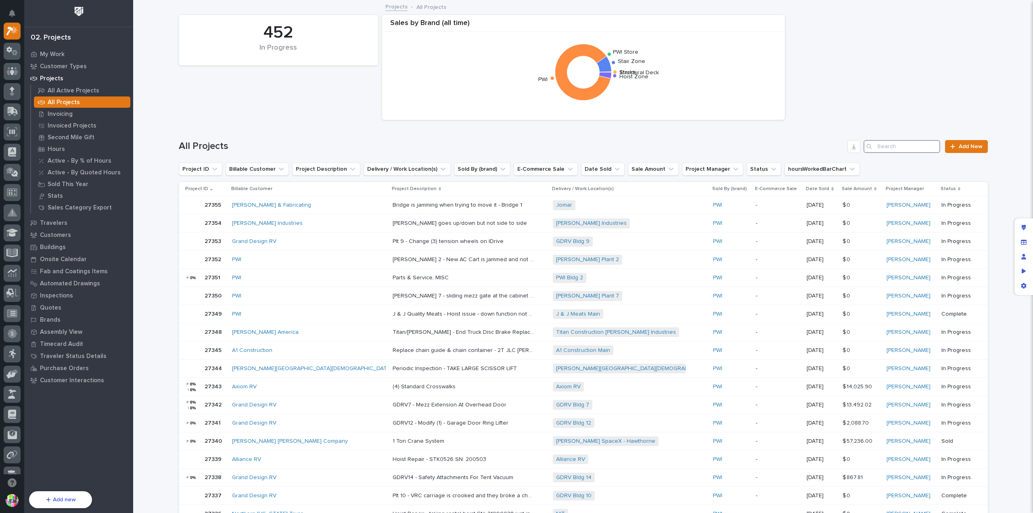
click at [880, 144] on input "Search" at bounding box center [901, 146] width 77 height 13
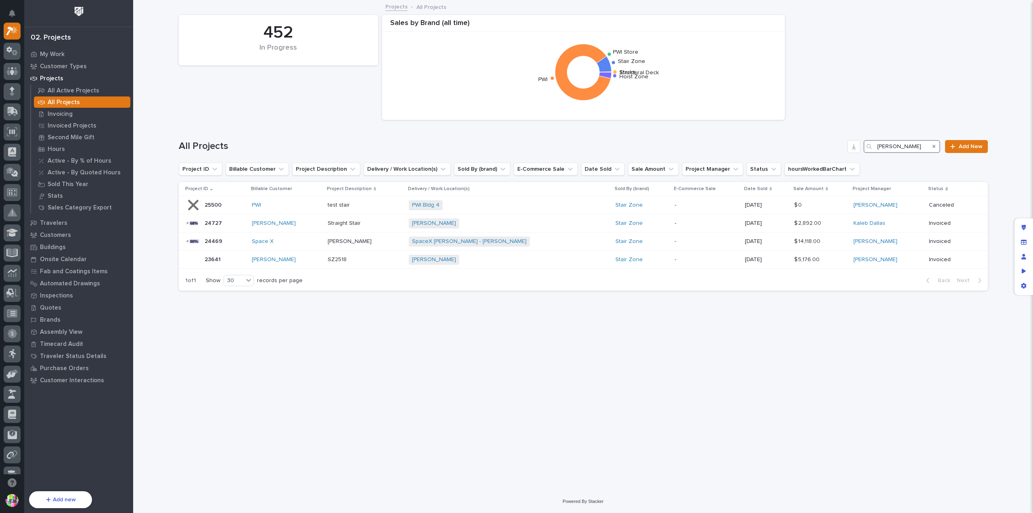
drag, startPoint x: 897, startPoint y: 143, endPoint x: 862, endPoint y: 139, distance: 34.9
click at [862, 139] on div "All Projects jason Add New" at bounding box center [583, 143] width 809 height 39
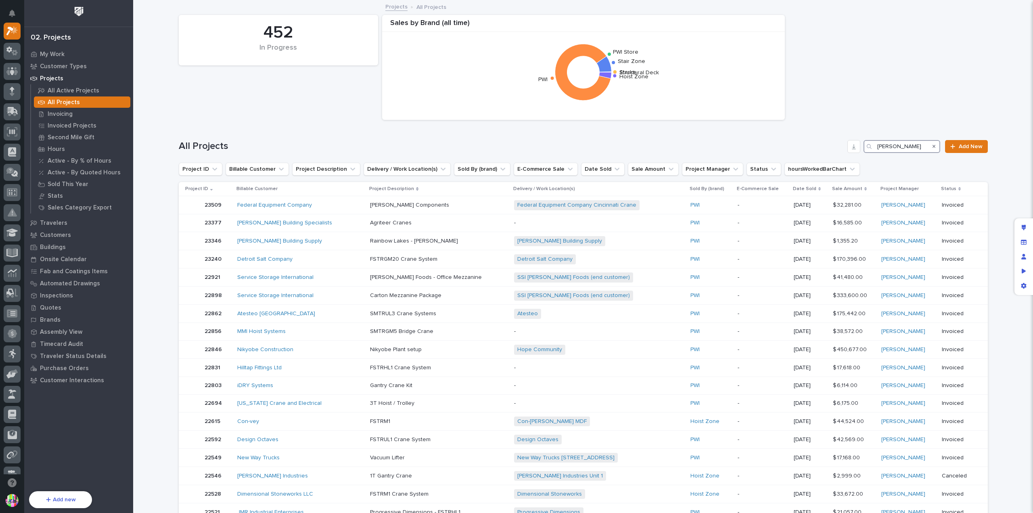
type input "brandon"
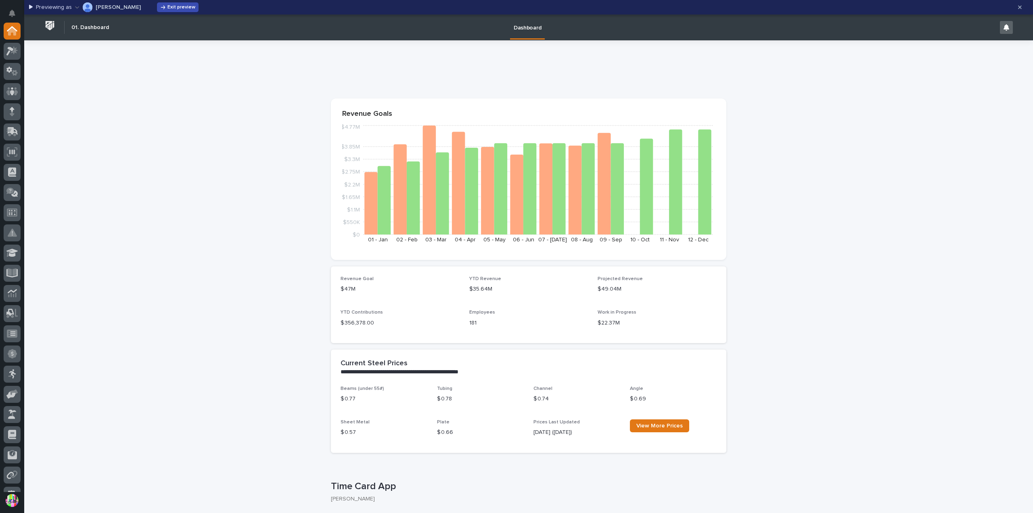
click at [173, 10] on button "Exit preview" at bounding box center [178, 7] width 42 height 10
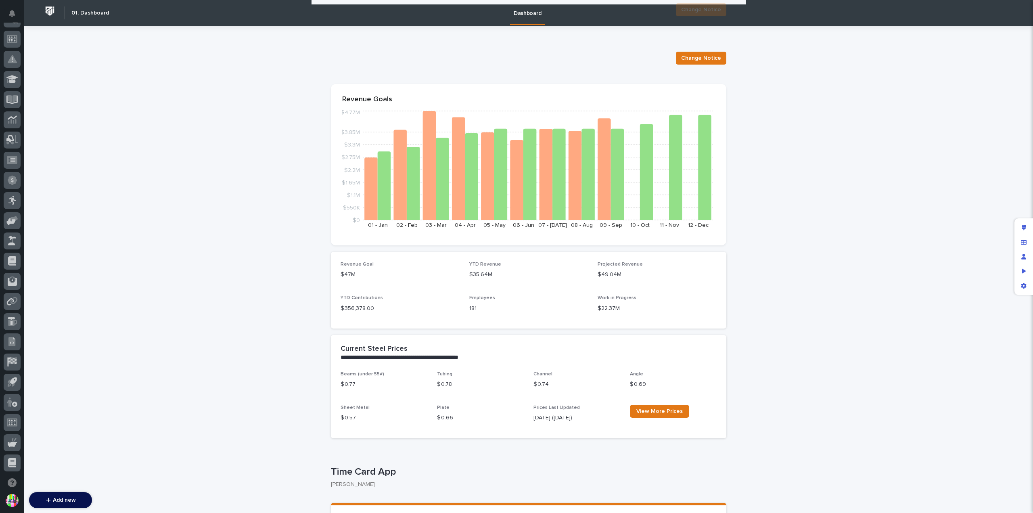
scroll to position [780, 0]
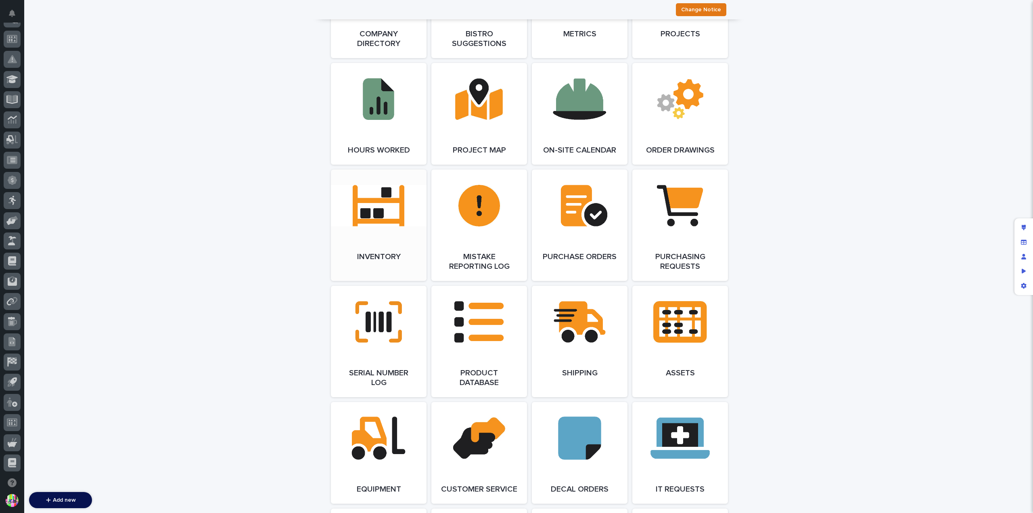
click at [380, 210] on link "Open Link" at bounding box center [379, 224] width 96 height 111
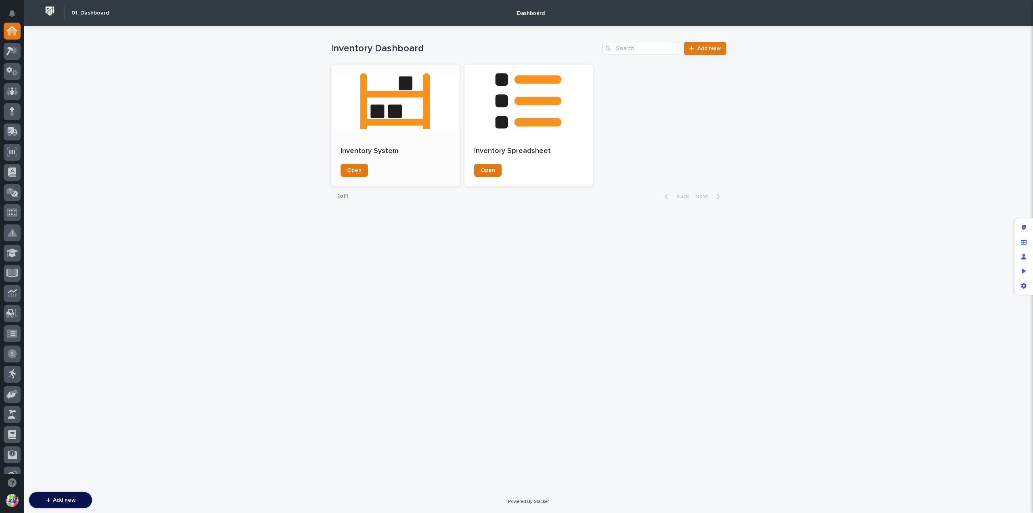
click at [416, 115] on div at bounding box center [395, 101] width 129 height 73
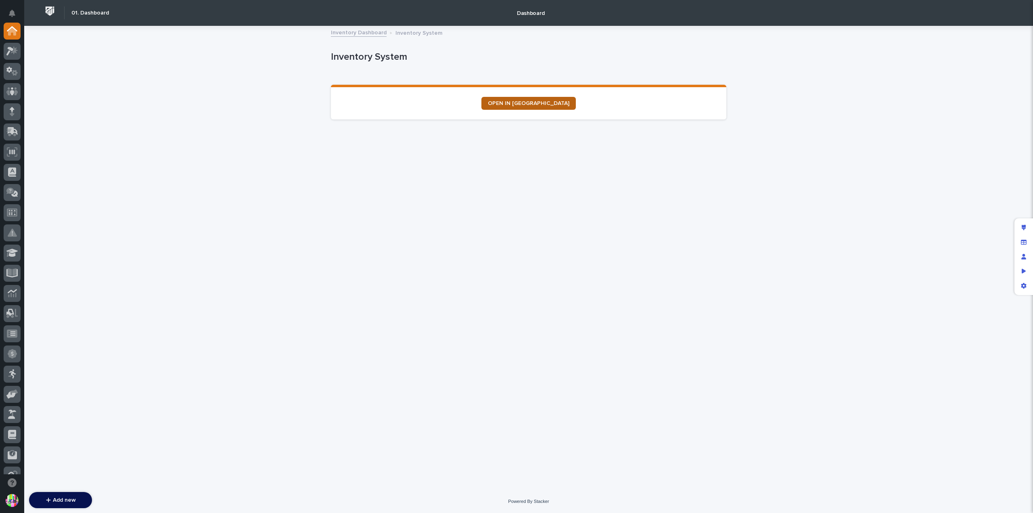
click at [519, 100] on span "OPEN IN [GEOGRAPHIC_DATA]" at bounding box center [529, 103] width 82 height 6
